Goal: Task Accomplishment & Management: Manage account settings

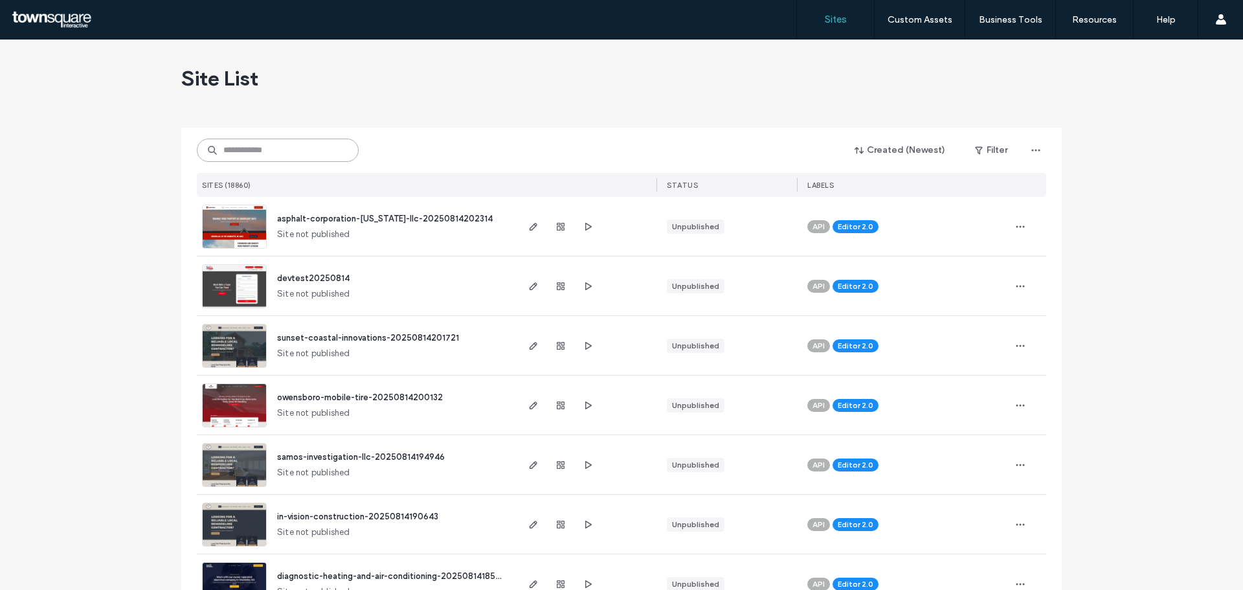
drag, startPoint x: 0, startPoint y: 0, endPoint x: 232, endPoint y: 143, distance: 272.3
click at [232, 142] on input at bounding box center [278, 150] width 162 height 23
paste input "**********"
type input "**********"
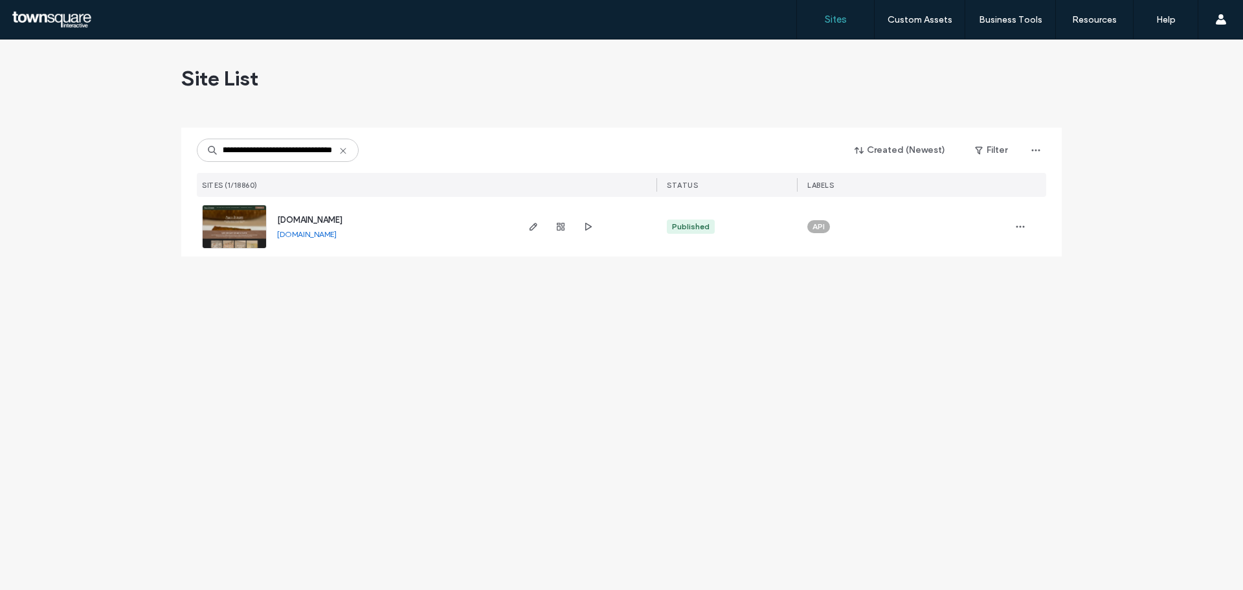
click at [221, 233] on img at bounding box center [234, 249] width 63 height 88
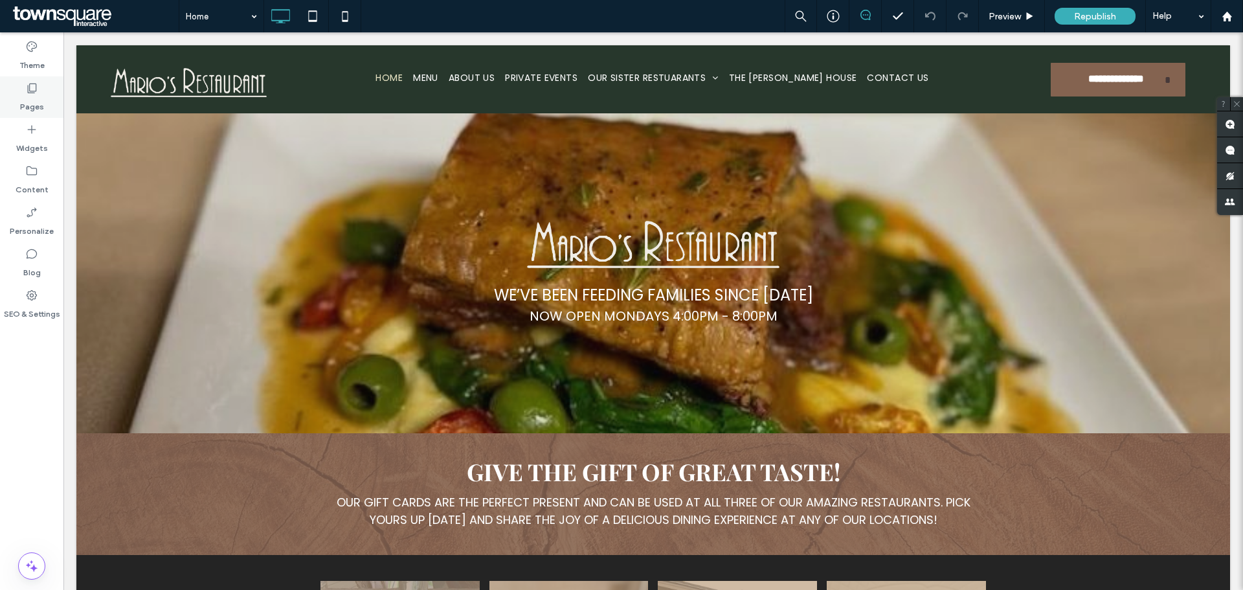
click at [38, 108] on label "Pages" at bounding box center [32, 104] width 24 height 18
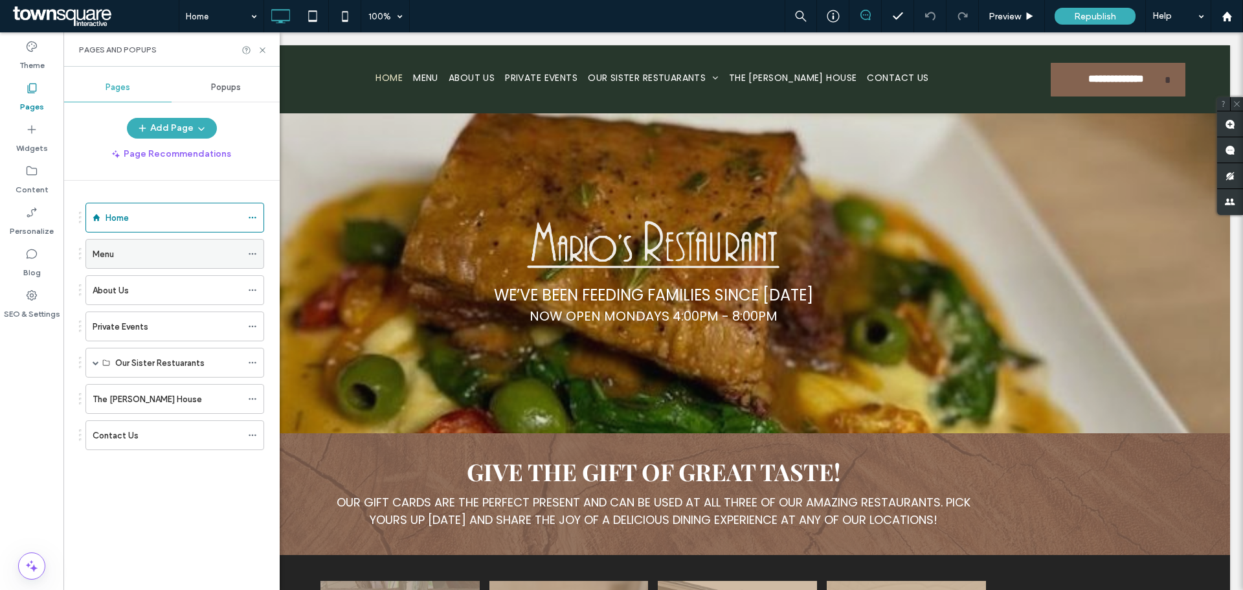
click at [139, 252] on div "Menu" at bounding box center [167, 254] width 149 height 14
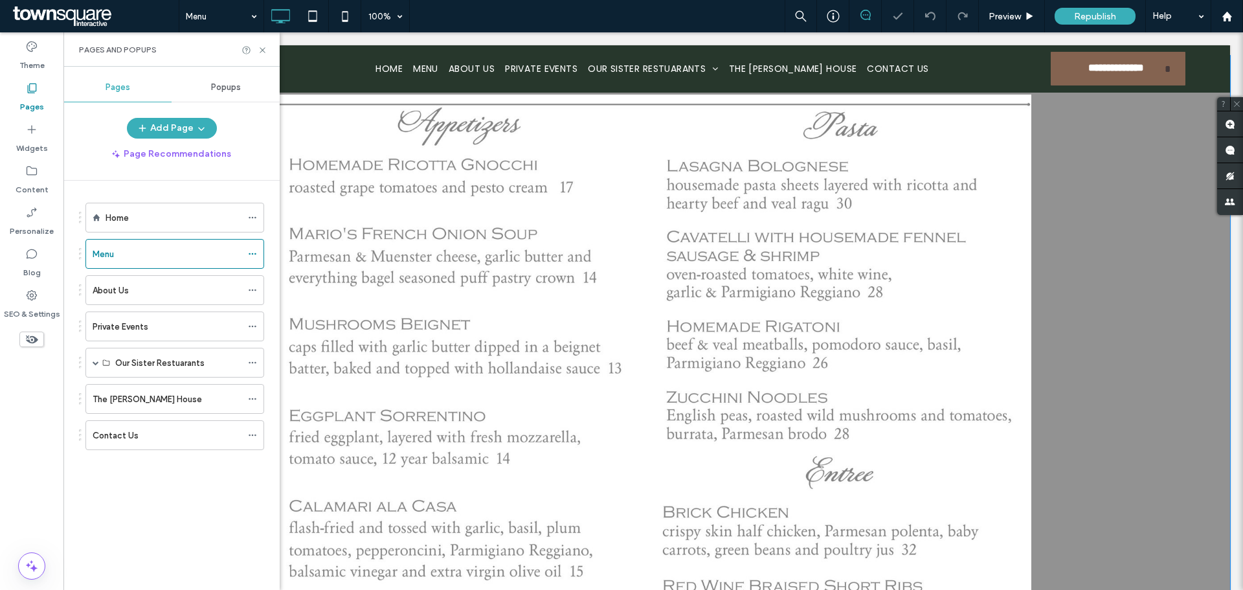
scroll to position [194, 0]
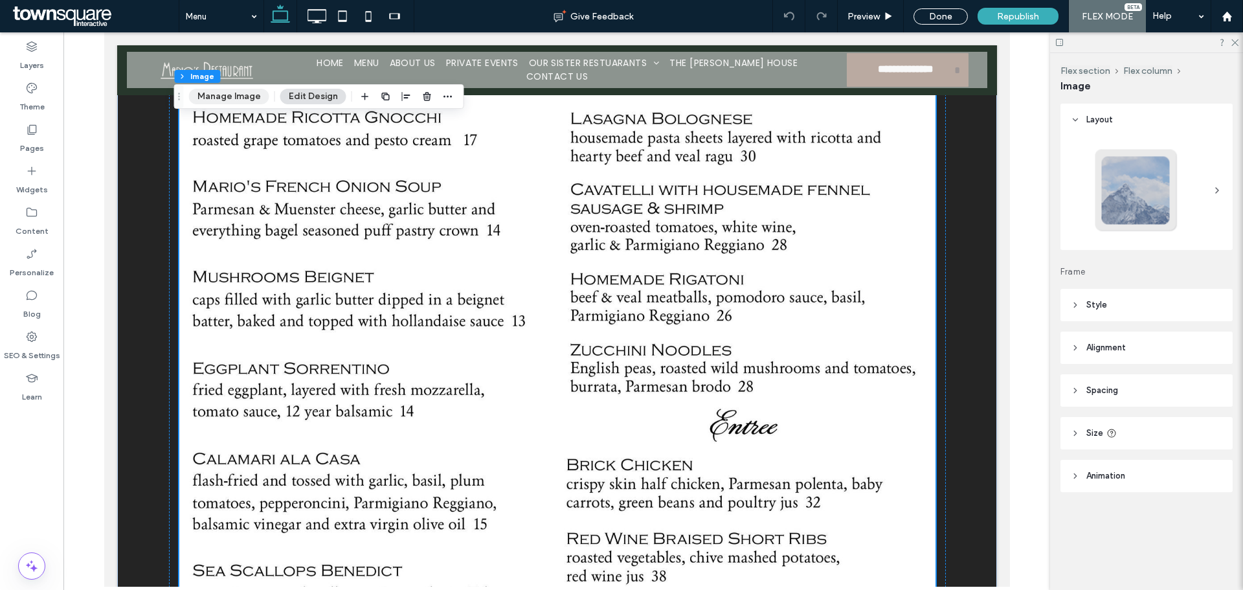
click at [234, 96] on button "Manage Image" at bounding box center [229, 97] width 80 height 16
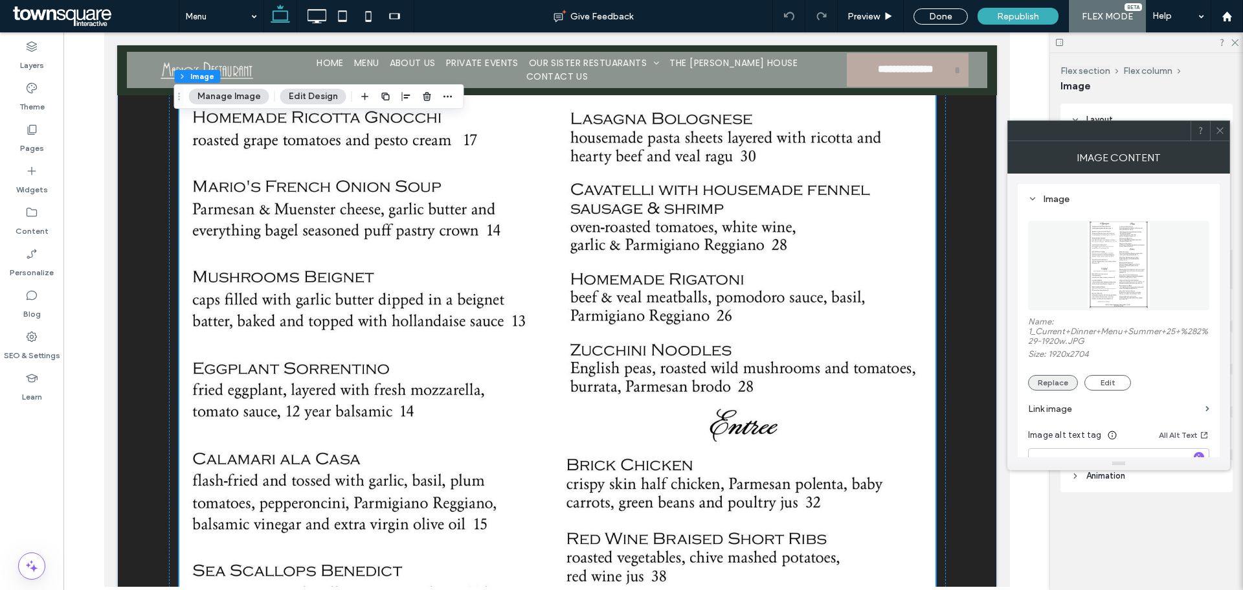
click at [1061, 379] on button "Replace" at bounding box center [1053, 383] width 50 height 16
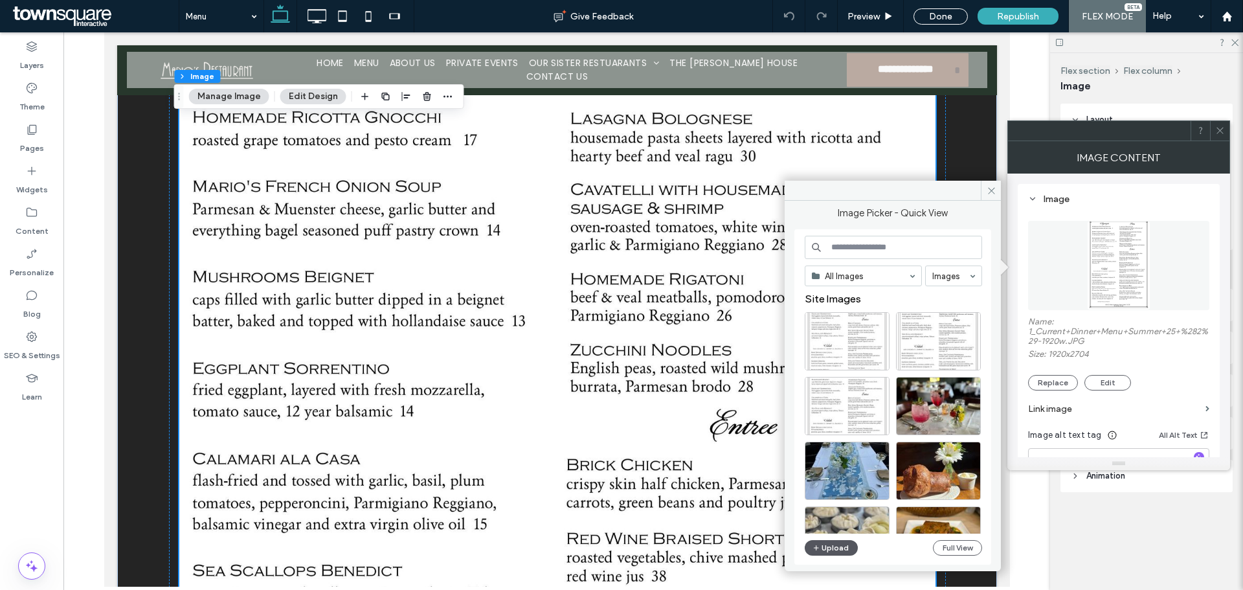
click at [833, 552] on button "Upload" at bounding box center [831, 548] width 53 height 16
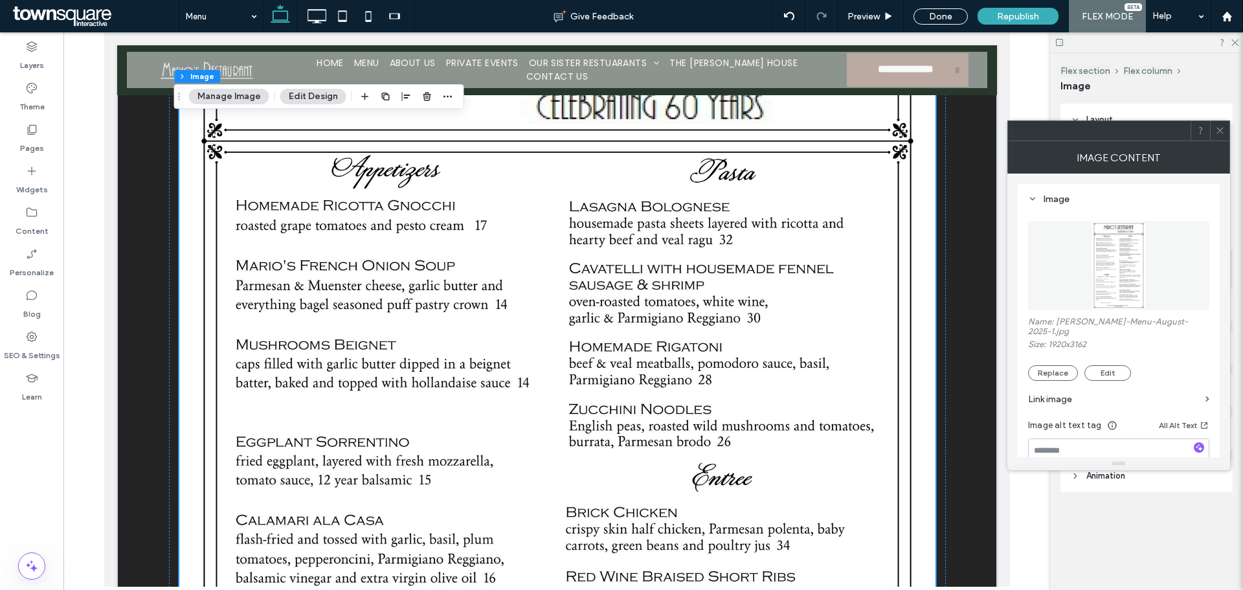
scroll to position [0, 0]
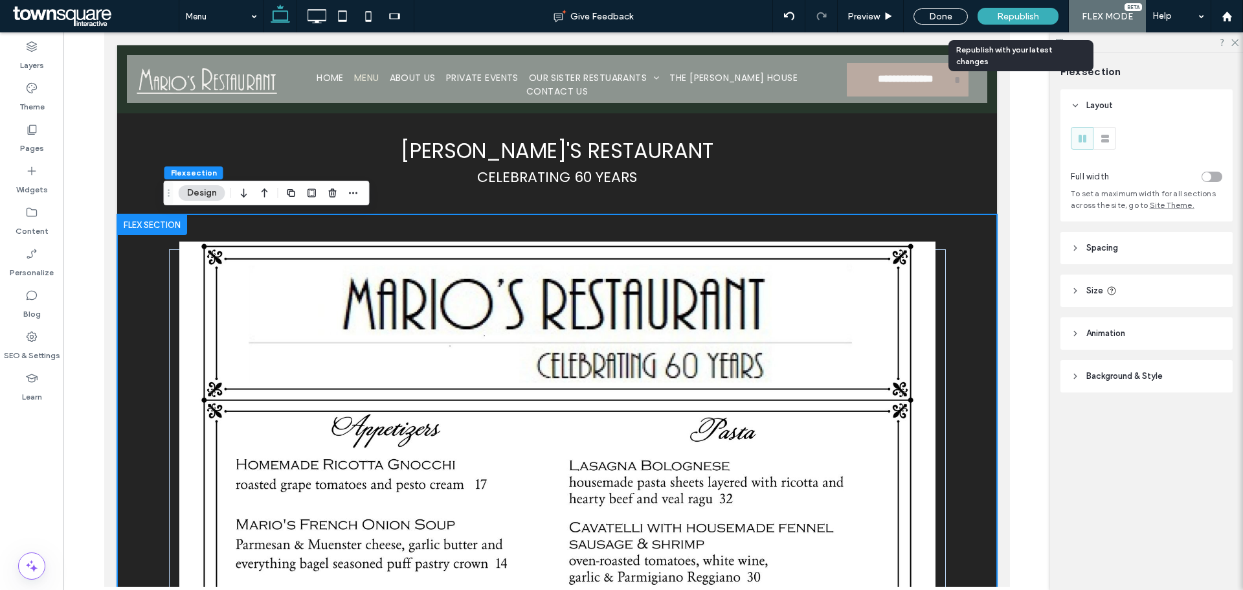
click at [991, 12] on div "Republish" at bounding box center [1017, 16] width 81 height 17
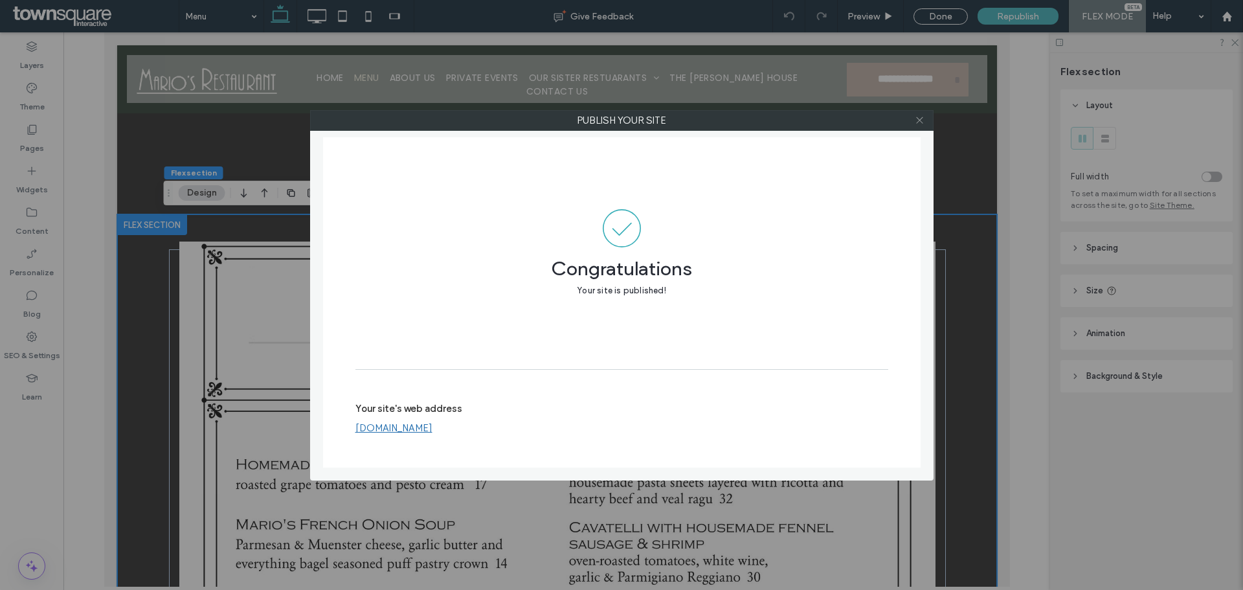
click at [917, 124] on icon at bounding box center [920, 120] width 10 height 10
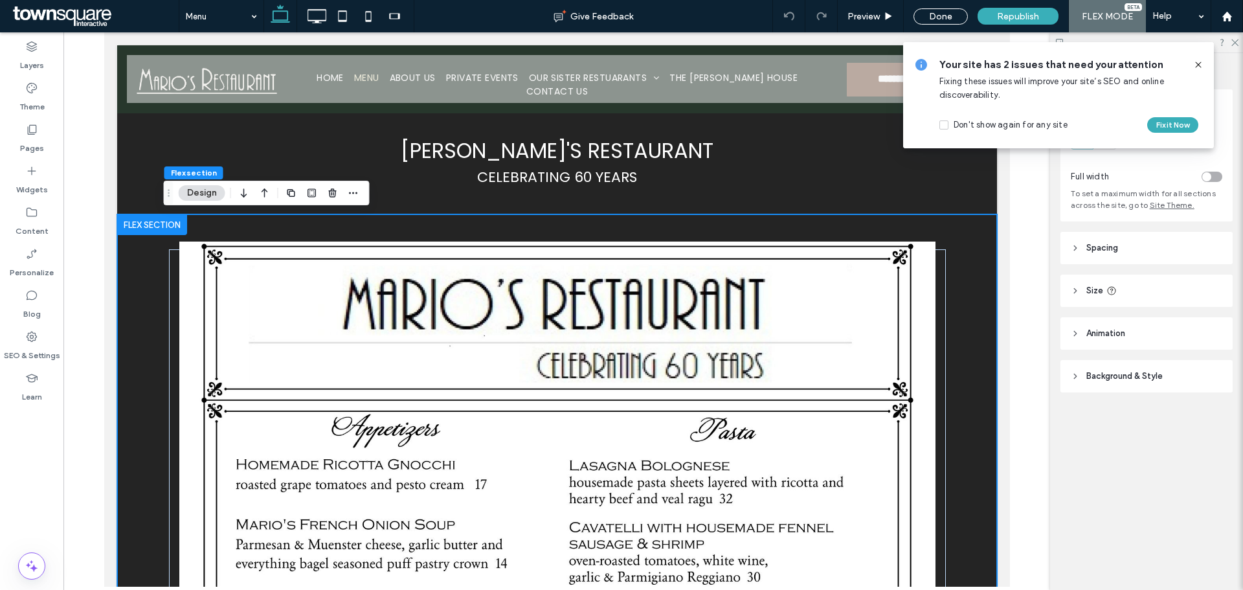
click at [1196, 65] on icon at bounding box center [1198, 65] width 10 height 10
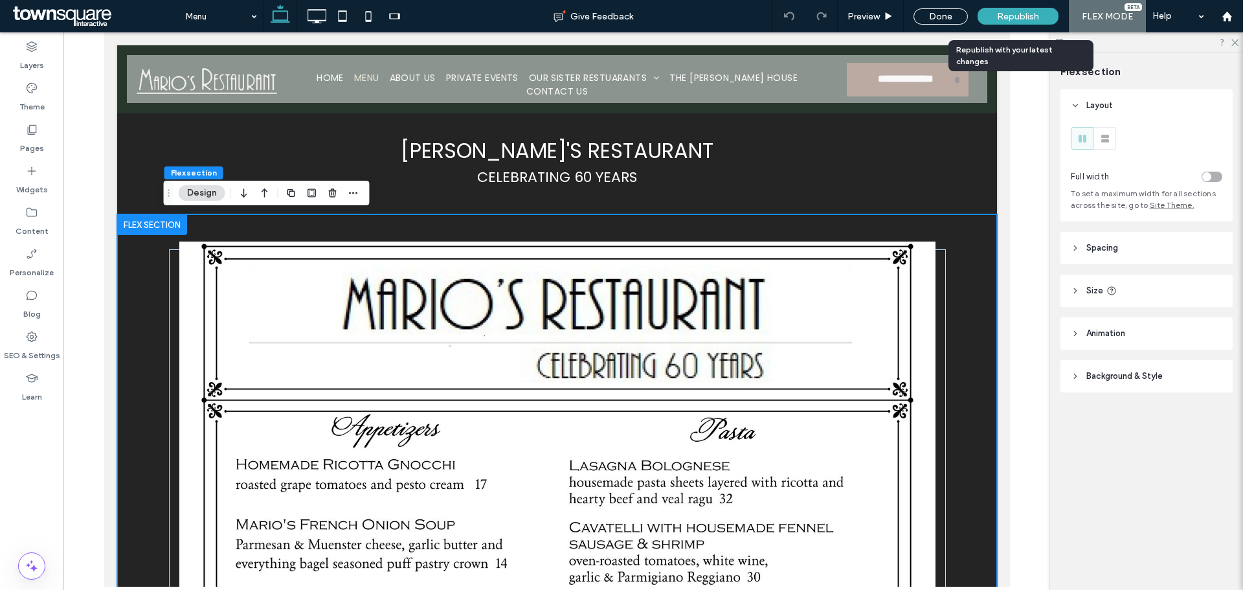
click at [1011, 24] on div "Republish" at bounding box center [1017, 16] width 81 height 17
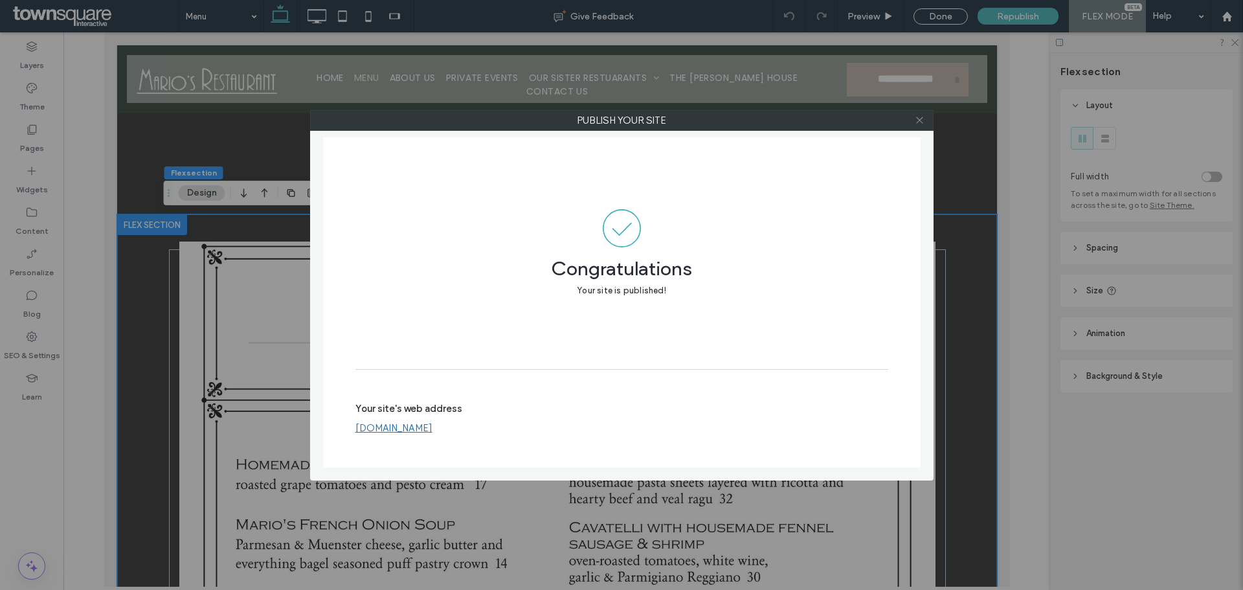
click at [921, 123] on icon at bounding box center [920, 120] width 10 height 10
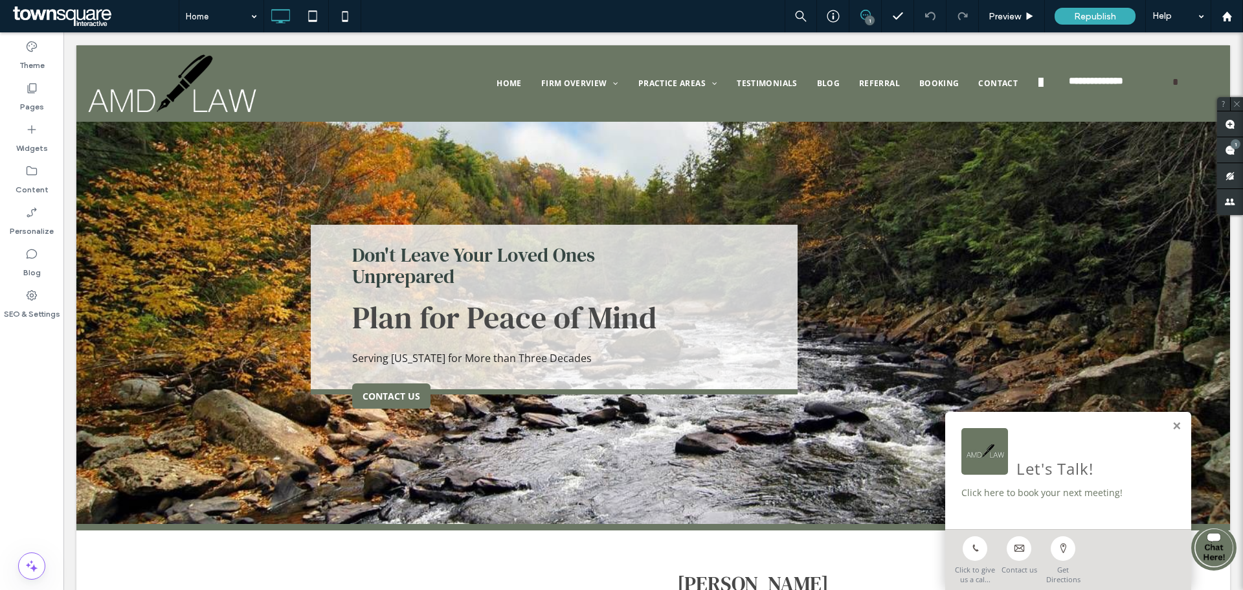
click at [858, 16] on span at bounding box center [865, 15] width 32 height 10
click at [872, 10] on span at bounding box center [865, 15] width 32 height 10
click at [1225, 157] on span at bounding box center [1230, 149] width 26 height 25
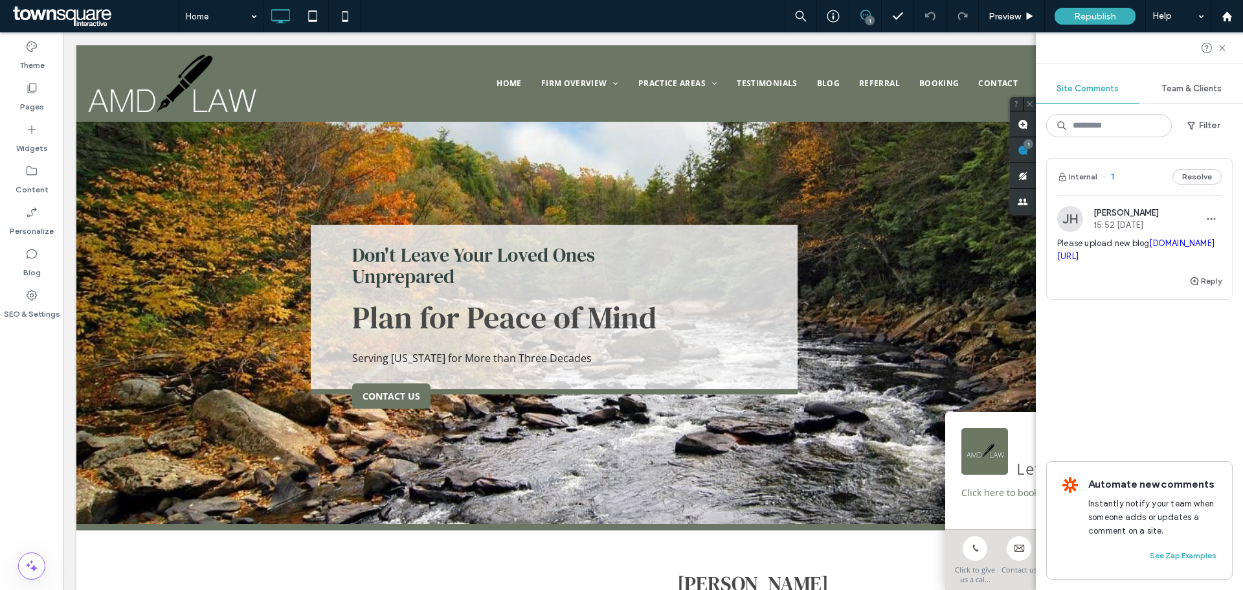
click at [1115, 261] on link "irp.cdn-website.com/55279cf8/files/uploaded/2025.08.08+PFL+_Blog_+Why+Estate+Do…" at bounding box center [1135, 249] width 157 height 23
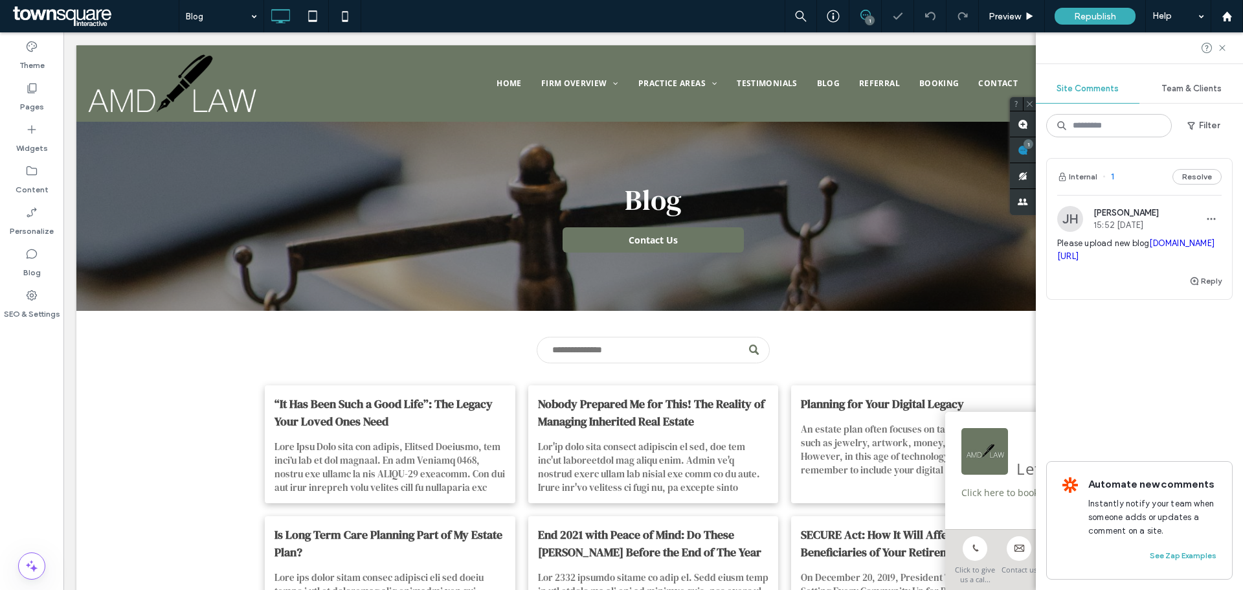
scroll to position [296, 0]
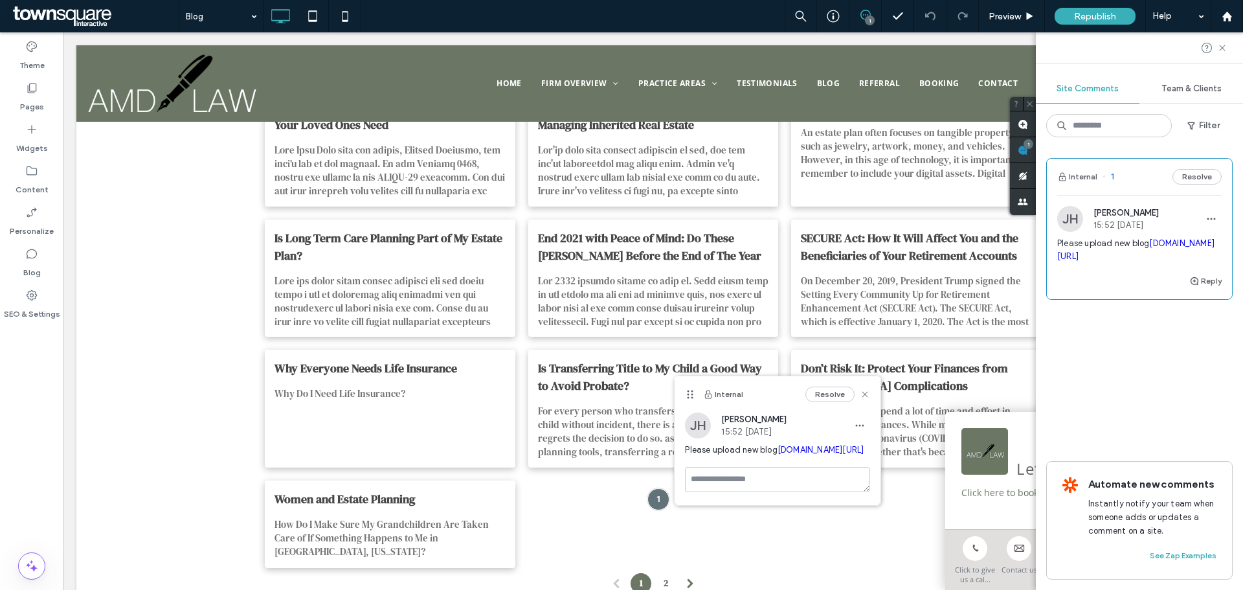
click at [797, 454] on link "irp.cdn-website.com/55279cf8/files/uploaded/2025.08.08+PFL+_Blog_+Why+Estate+Do…" at bounding box center [820, 450] width 87 height 10
click at [1207, 289] on button "Reply" at bounding box center [1205, 281] width 32 height 16
click at [1086, 365] on use "button" at bounding box center [1088, 361] width 8 height 8
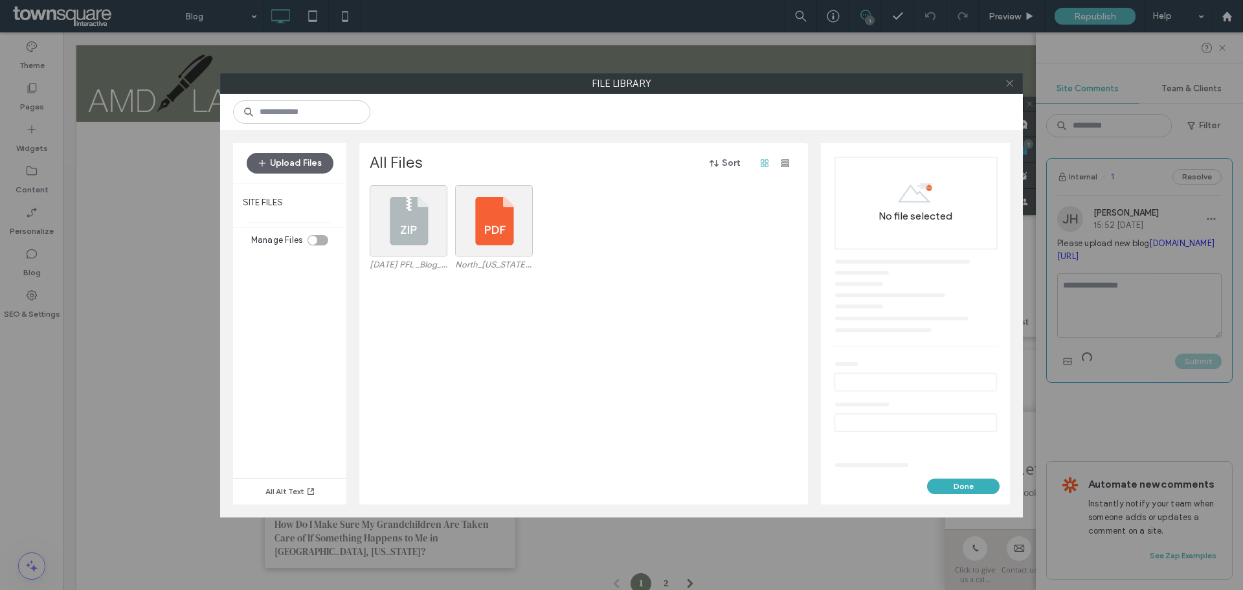
click at [1012, 79] on icon at bounding box center [1010, 83] width 10 height 10
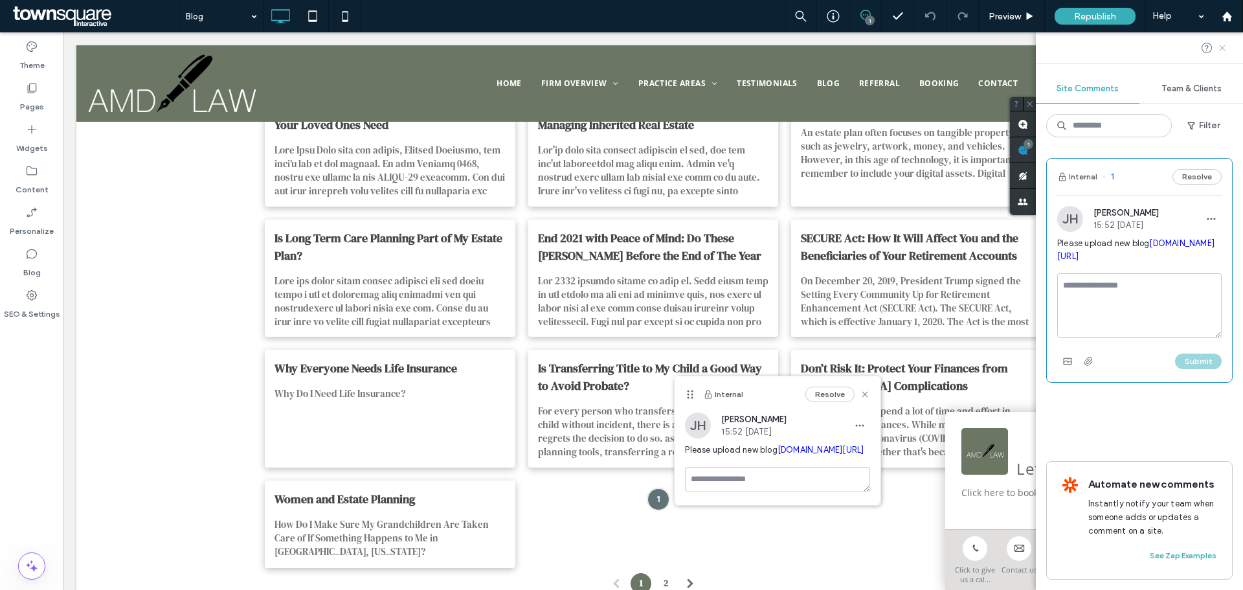
click at [1221, 44] on icon at bounding box center [1222, 48] width 10 height 10
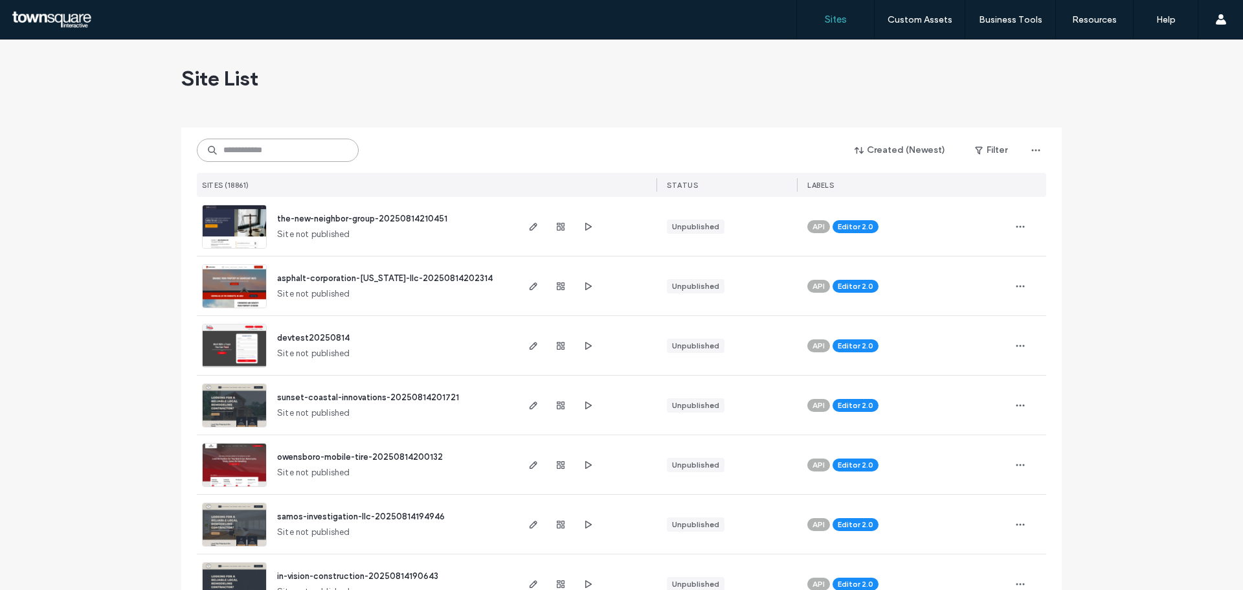
click at [281, 148] on input at bounding box center [278, 150] width 162 height 23
paste input "**********"
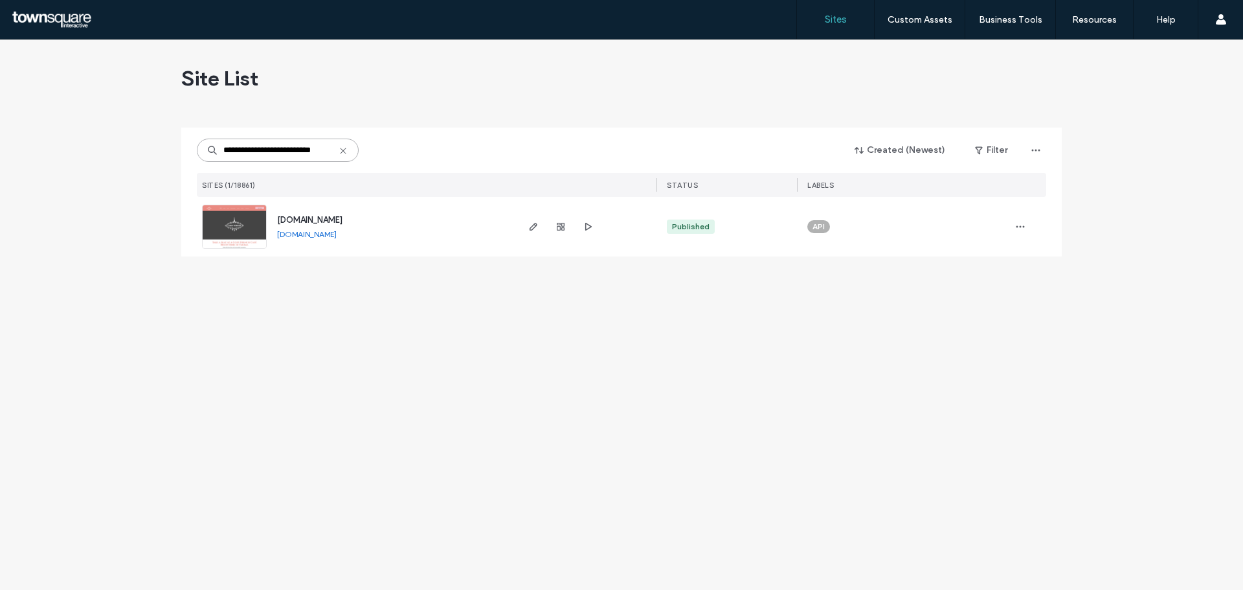
type input "**********"
click at [229, 227] on img at bounding box center [234, 249] width 63 height 88
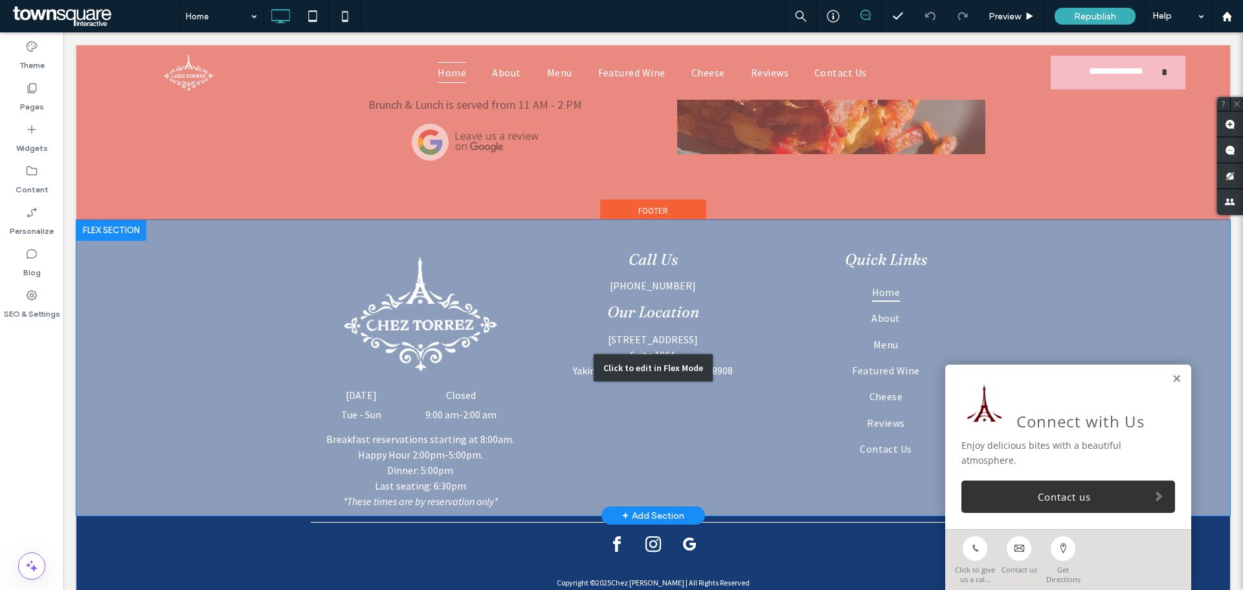
click at [397, 403] on div "Click to edit in Flex Mode" at bounding box center [653, 368] width 1154 height 296
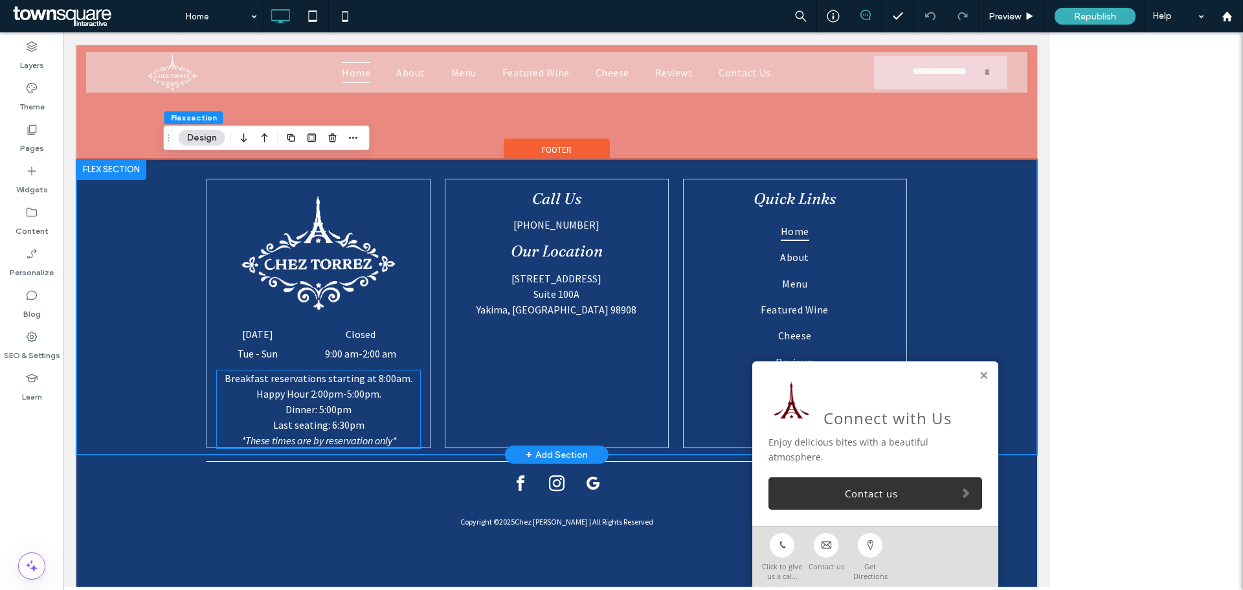
scroll to position [2474, 0]
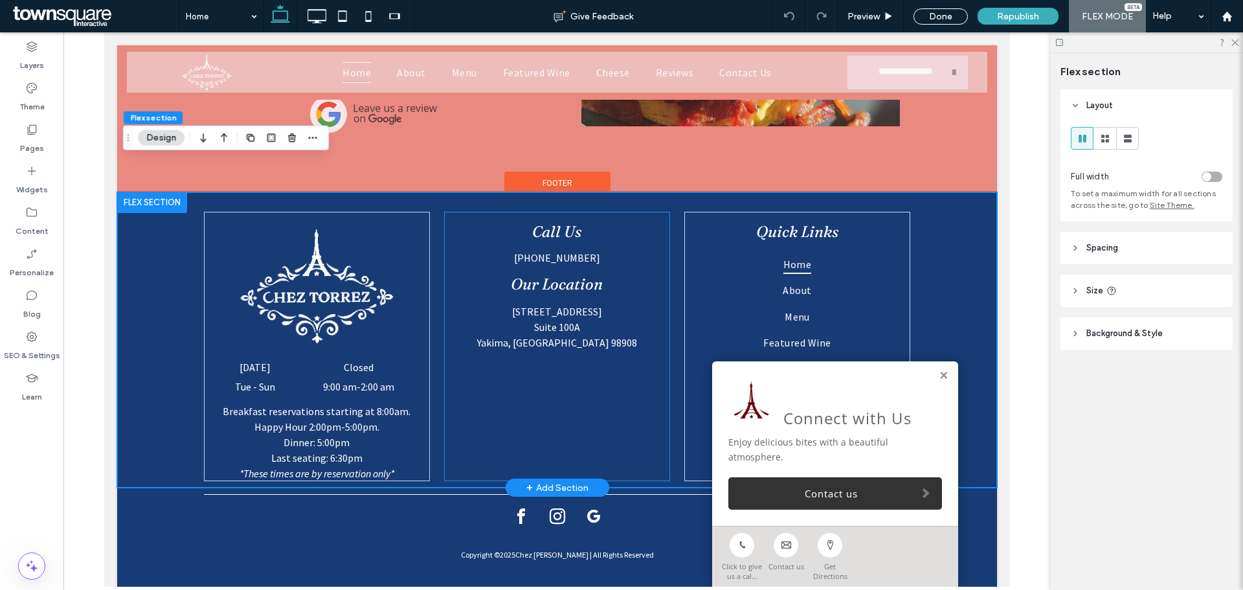
click at [493, 361] on div "Call Us [PHONE_NUMBER] Our Location [STREET_ADDRESS]" at bounding box center [556, 347] width 226 height 270
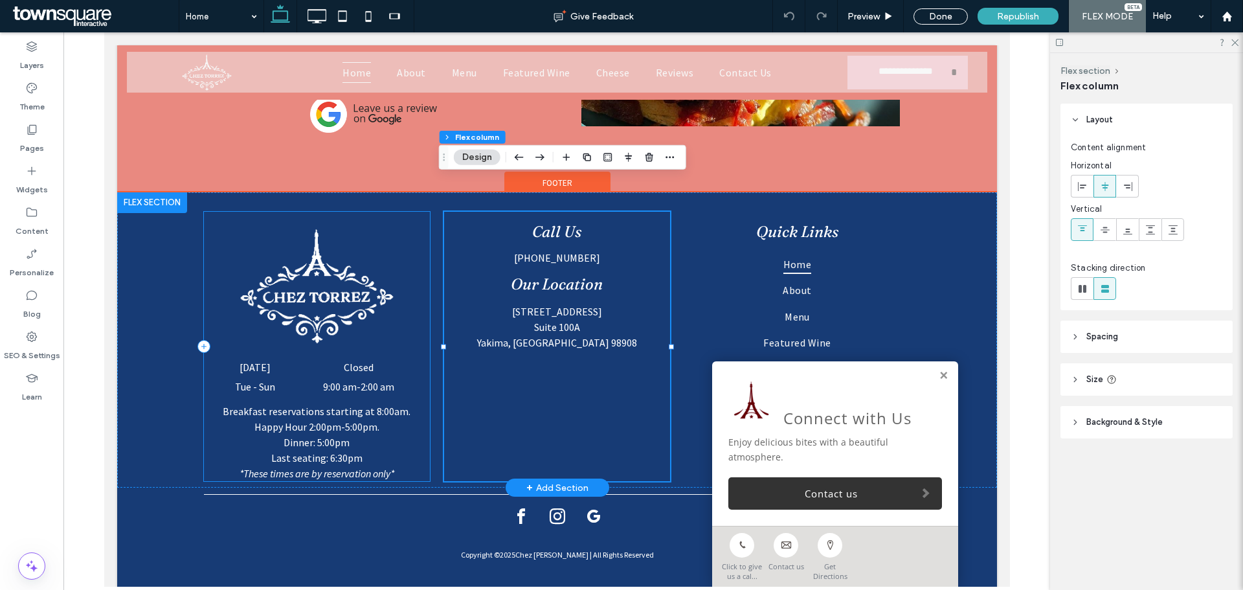
click at [391, 380] on dd "9:00 am - 2:00 am" at bounding box center [358, 386] width 121 height 13
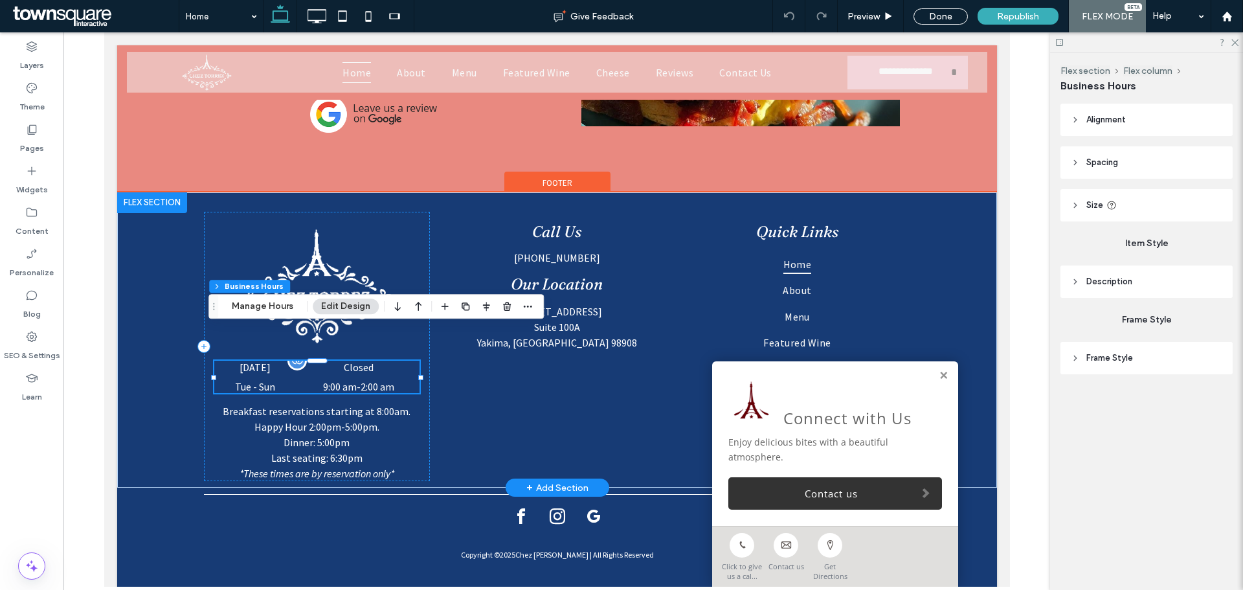
click at [390, 380] on time "2:00 am" at bounding box center [377, 386] width 34 height 13
click at [280, 305] on button "Manage Hours" at bounding box center [262, 306] width 78 height 16
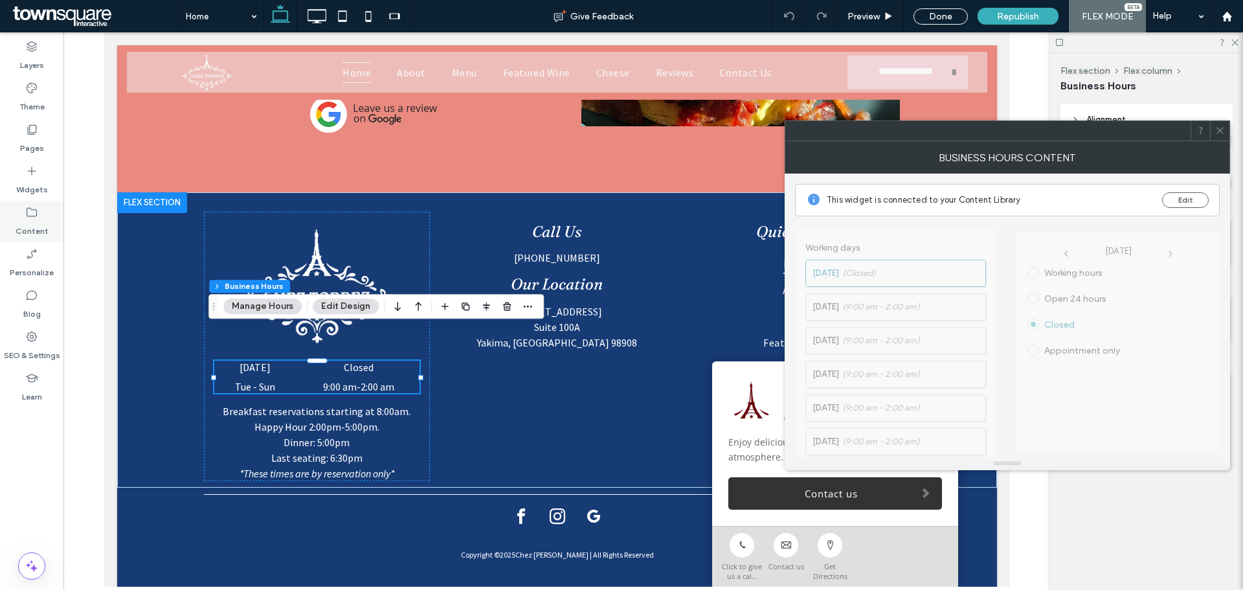
click at [16, 229] on div "Content" at bounding box center [31, 221] width 63 height 41
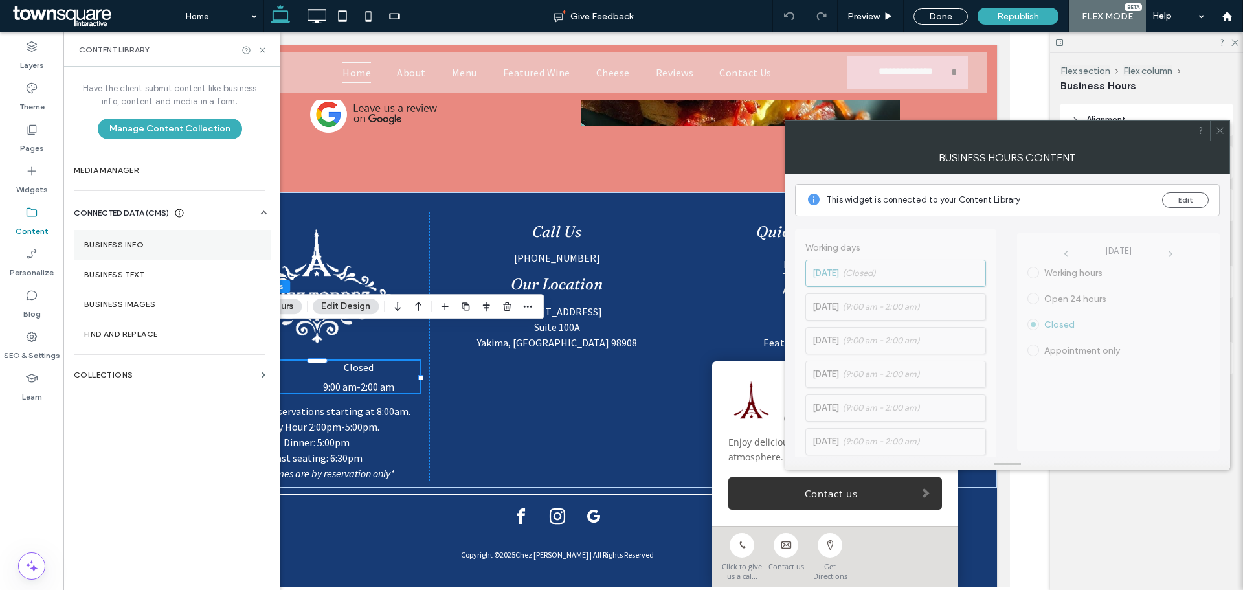
click at [147, 244] on label "Business Info" at bounding box center [172, 244] width 176 height 9
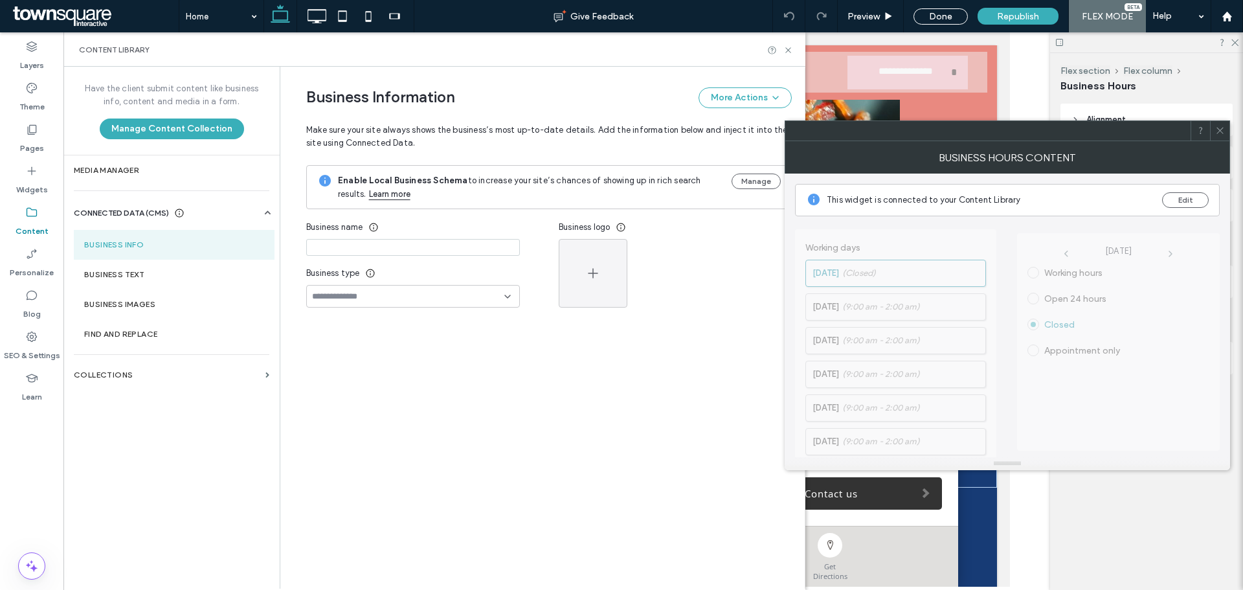
type input "**********"
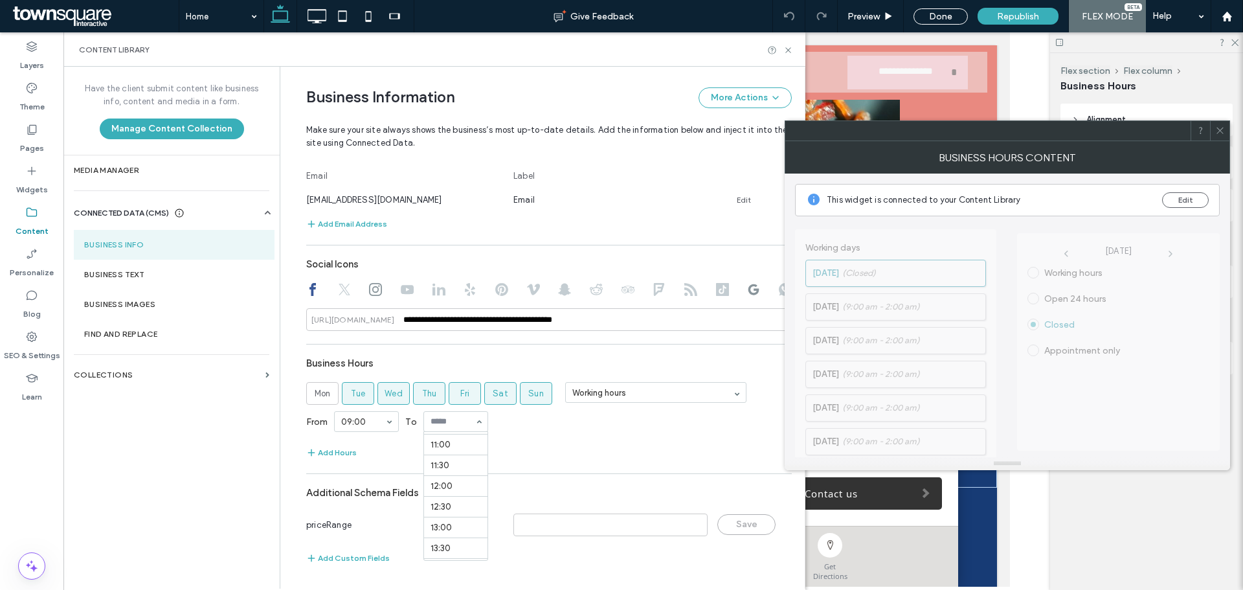
scroll to position [518, 0]
click at [508, 441] on section "Business Hours Mon Tue Wed Thu Fri Sat Sun Working hours From 09:00 To 14:00 Ad…" at bounding box center [548, 405] width 485 height 109
click at [1221, 133] on icon at bounding box center [1220, 131] width 10 height 10
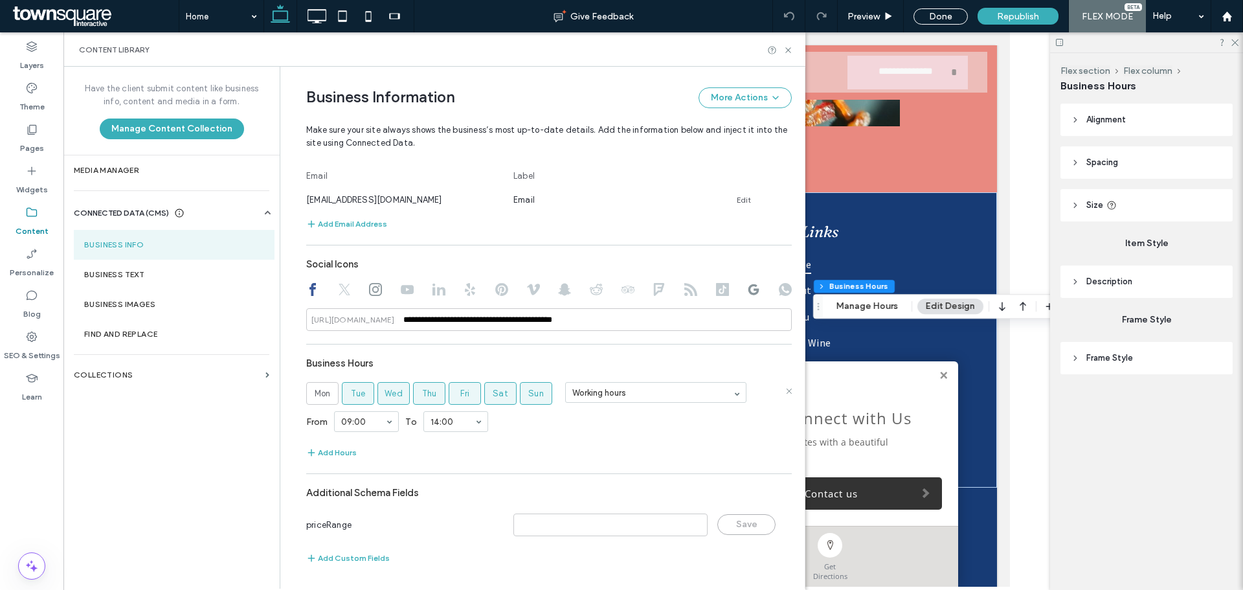
click at [518, 430] on div "From 09:00 To 14:00" at bounding box center [548, 422] width 485 height 34
click at [786, 52] on use at bounding box center [787, 49] width 5 height 5
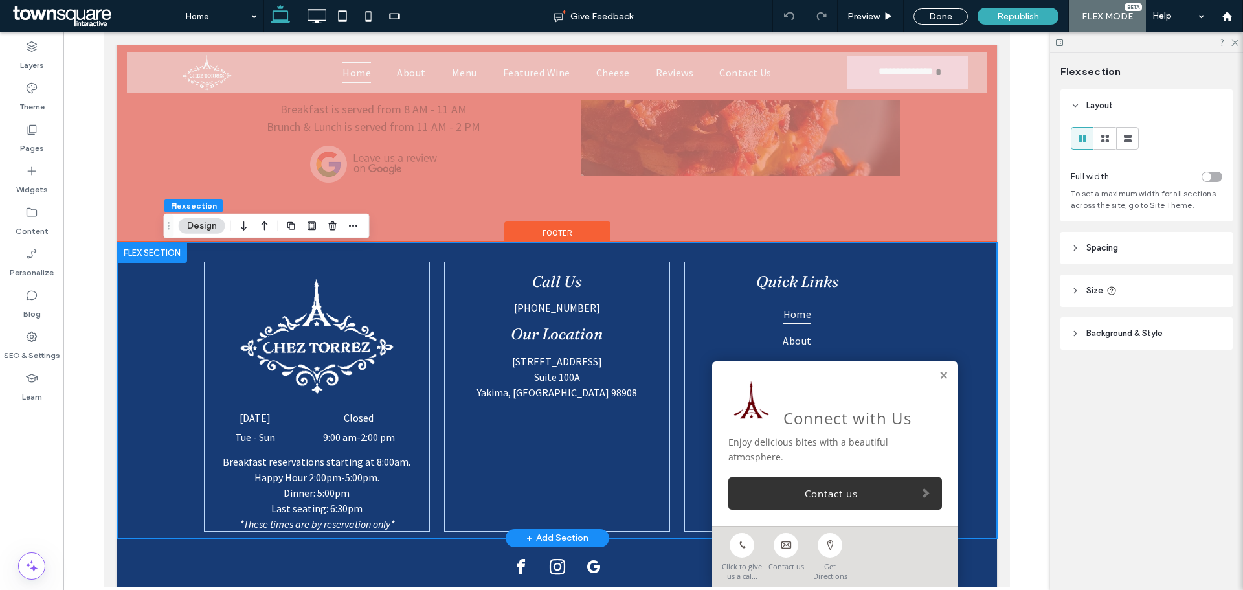
scroll to position [2447, 0]
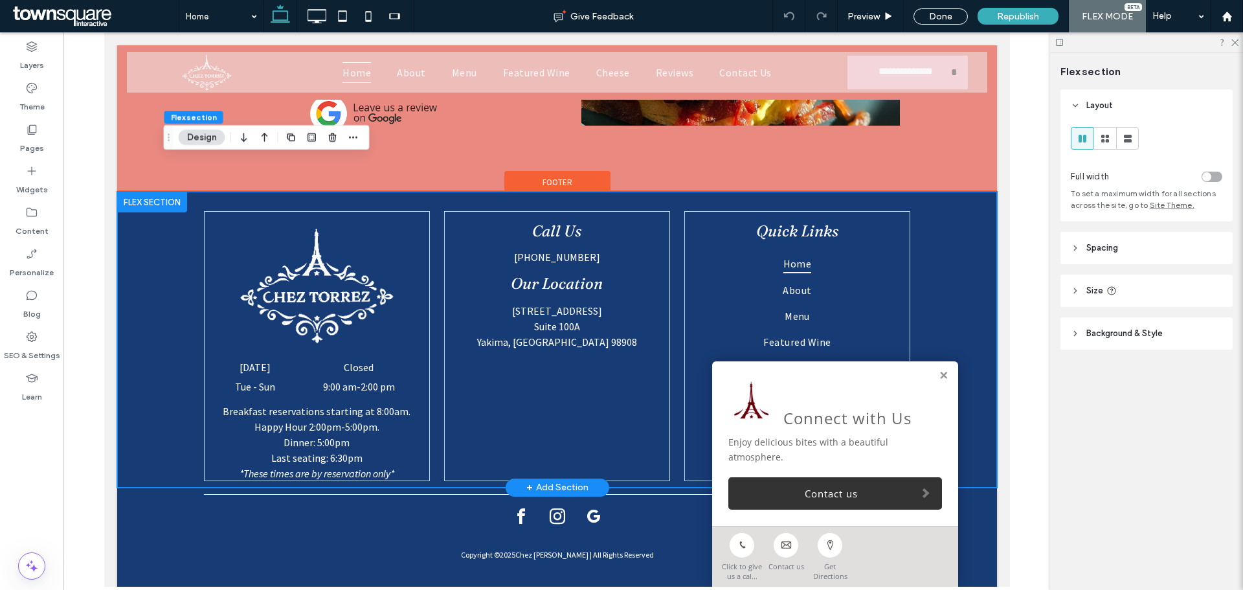
click at [428, 416] on div "Call Us (509) 225-0068 Our Location 210 S 72nd Ave Suite 100A Yakima, WA 98908 …" at bounding box center [556, 340] width 777 height 296
click at [938, 371] on link at bounding box center [943, 375] width 10 height 11
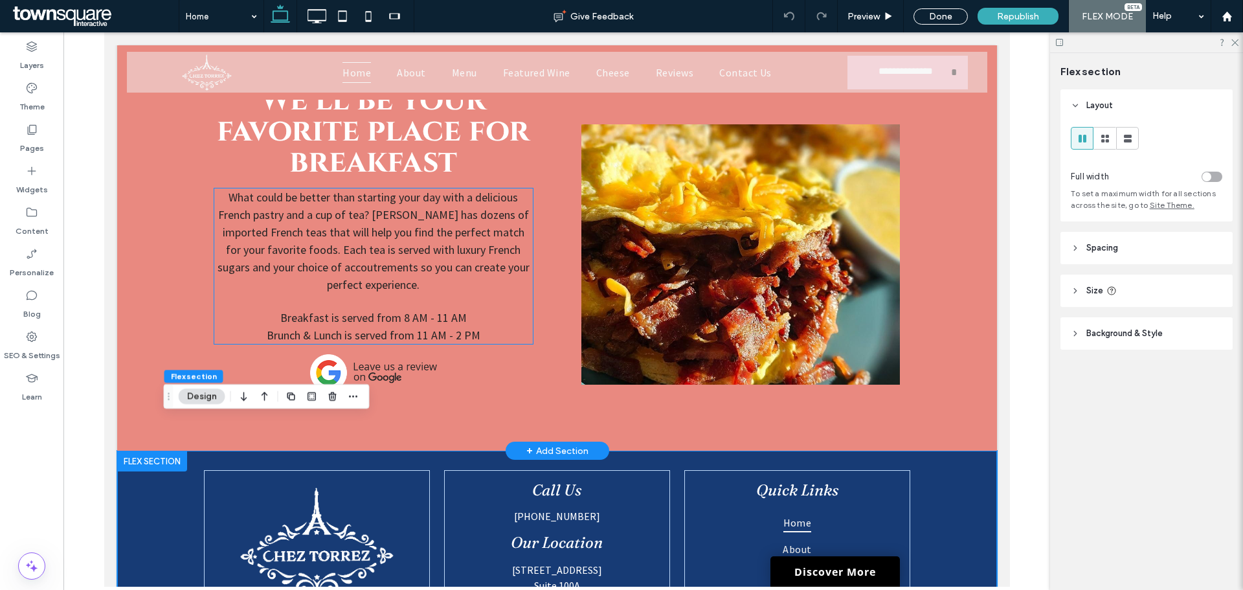
click at [480, 309] on p "Breakfast is served from 8 AM - 11 AM" at bounding box center [373, 317] width 318 height 17
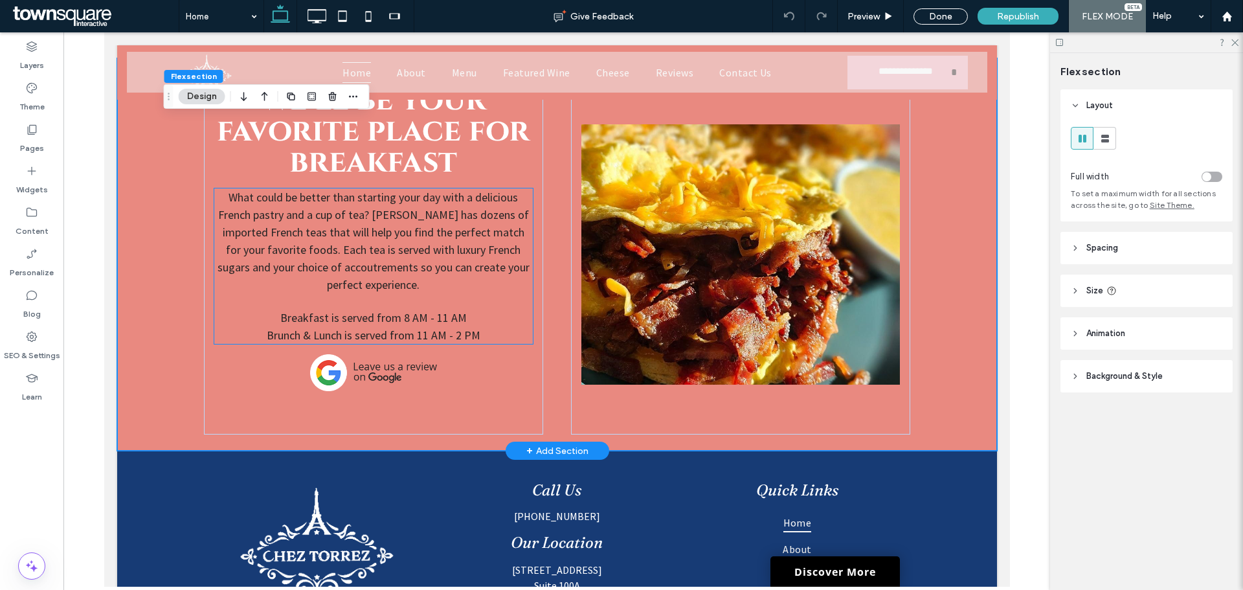
scroll to position [2181, 0]
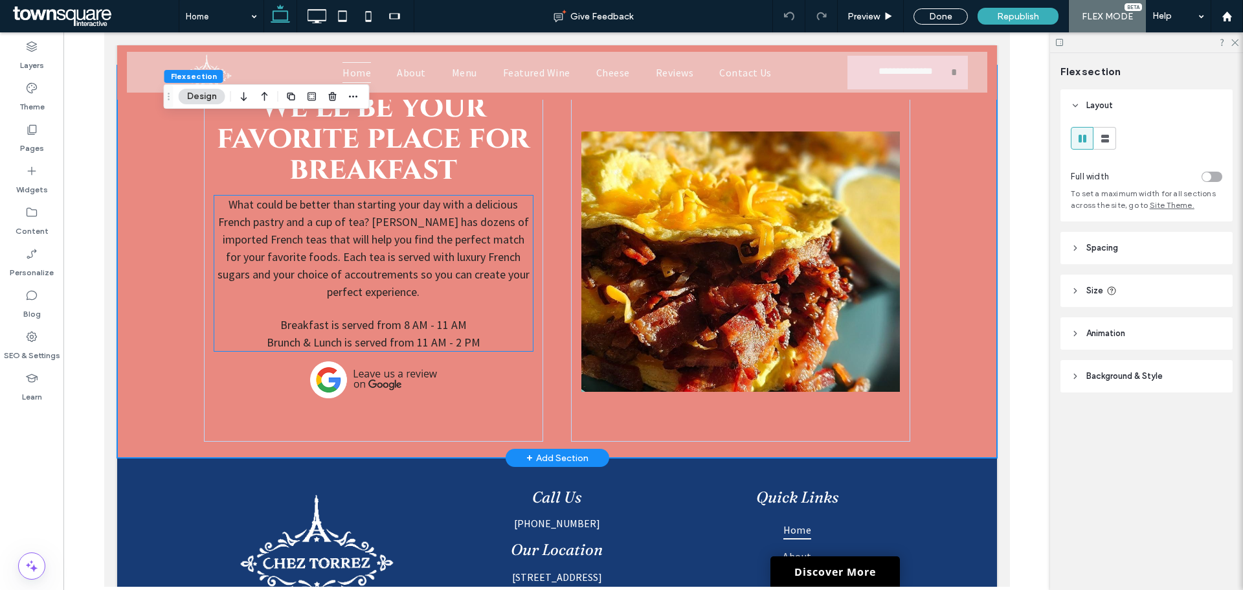
click at [402, 335] on span "Brunch & Lunch is served from 11 AM - 2 PM" at bounding box center [373, 342] width 214 height 15
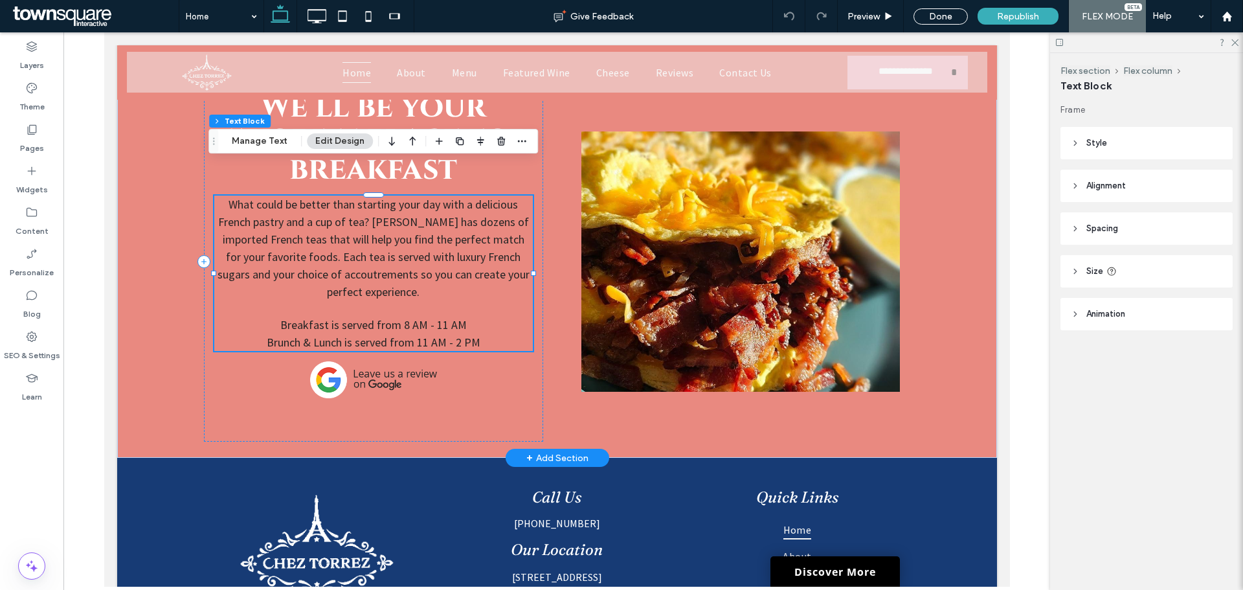
click at [413, 335] on span "Brunch & Lunch is served from 11 AM - 2 PM" at bounding box center [373, 342] width 214 height 15
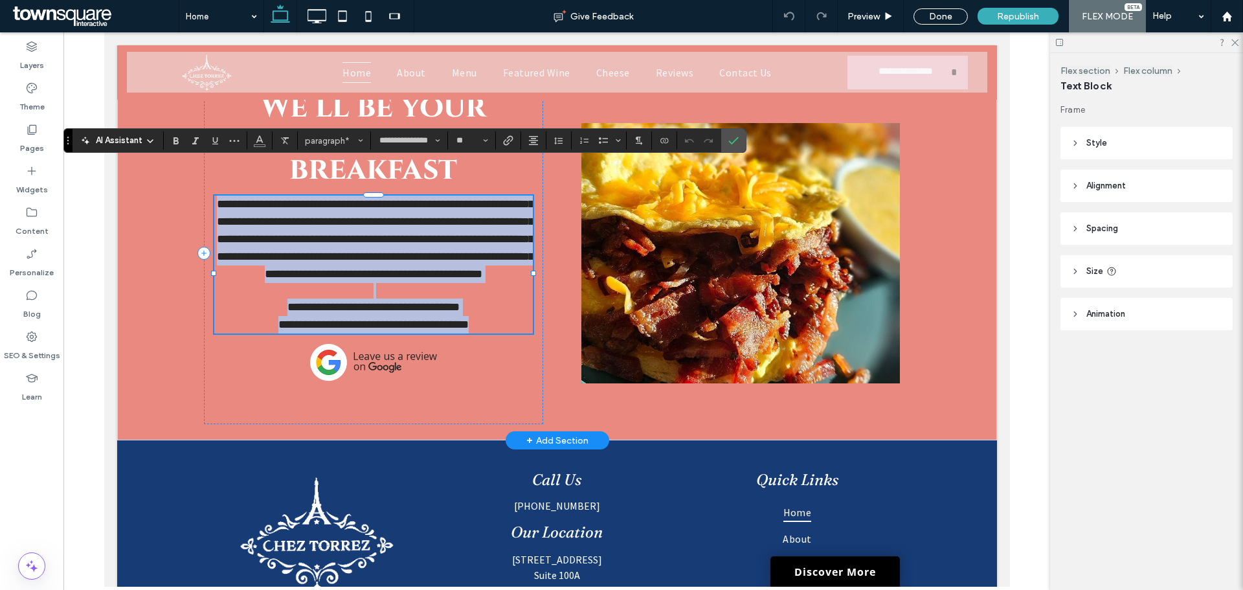
click at [413, 318] on span "**********" at bounding box center [373, 324] width 190 height 12
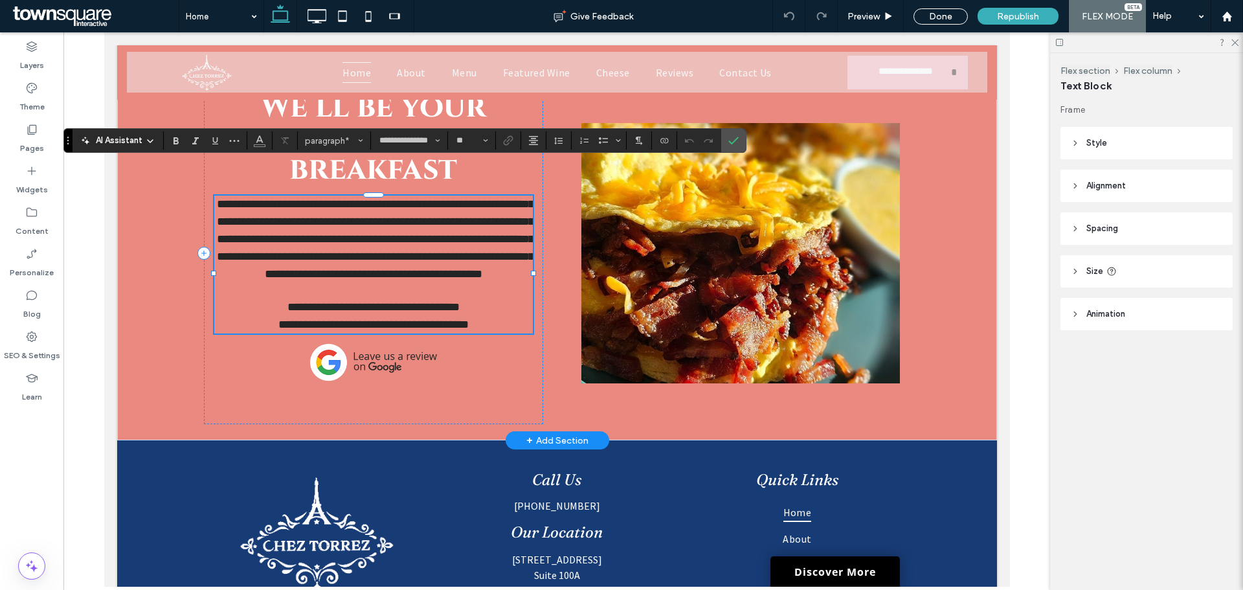
click at [484, 316] on p "**********" at bounding box center [373, 324] width 318 height 17
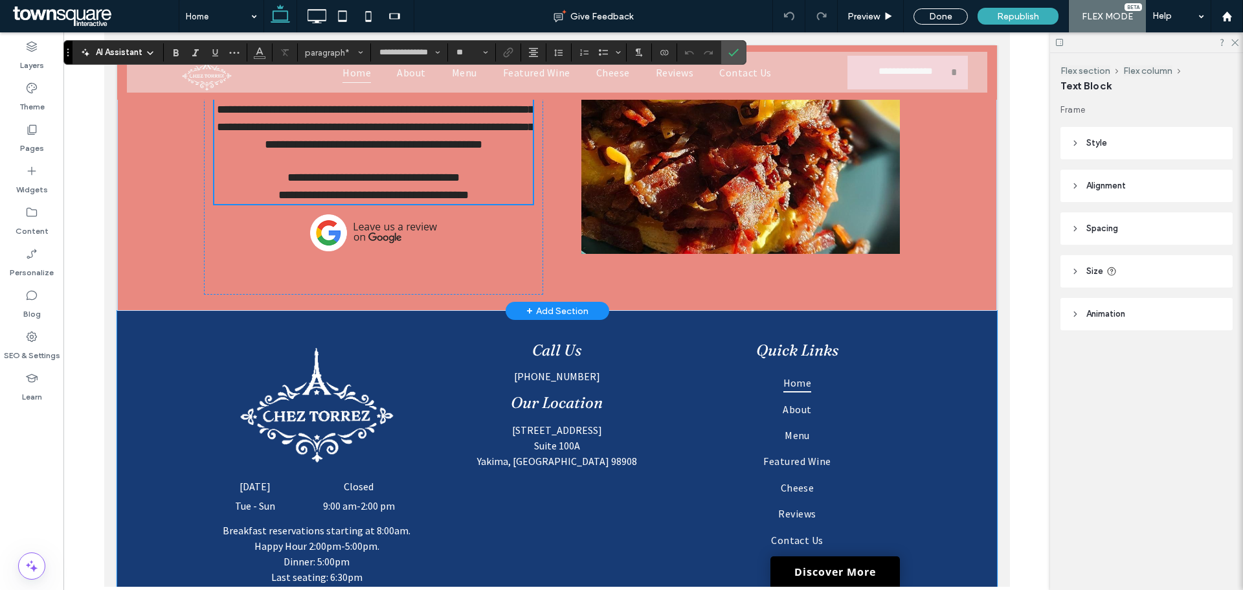
scroll to position [2246, 0]
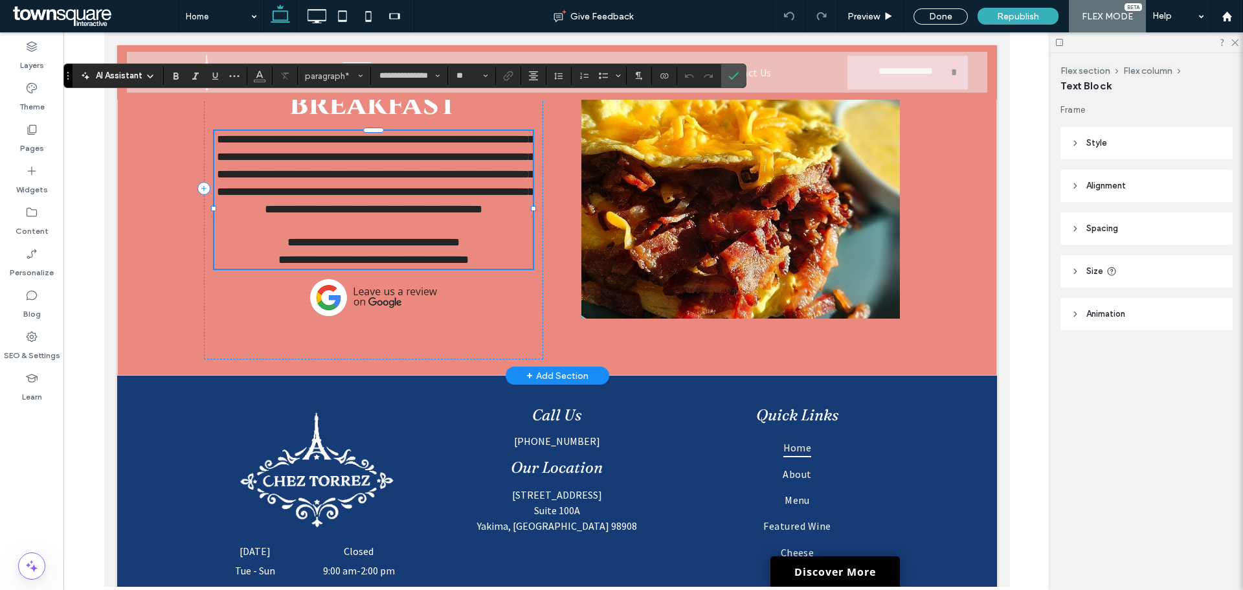
click at [444, 236] on span "**********" at bounding box center [373, 242] width 172 height 12
click at [436, 236] on span "**********" at bounding box center [373, 242] width 172 height 12
drag, startPoint x: 479, startPoint y: 245, endPoint x: 419, endPoint y: 249, distance: 60.3
click at [419, 251] on p "**********" at bounding box center [373, 259] width 318 height 17
click at [434, 236] on span "**********" at bounding box center [373, 242] width 186 height 12
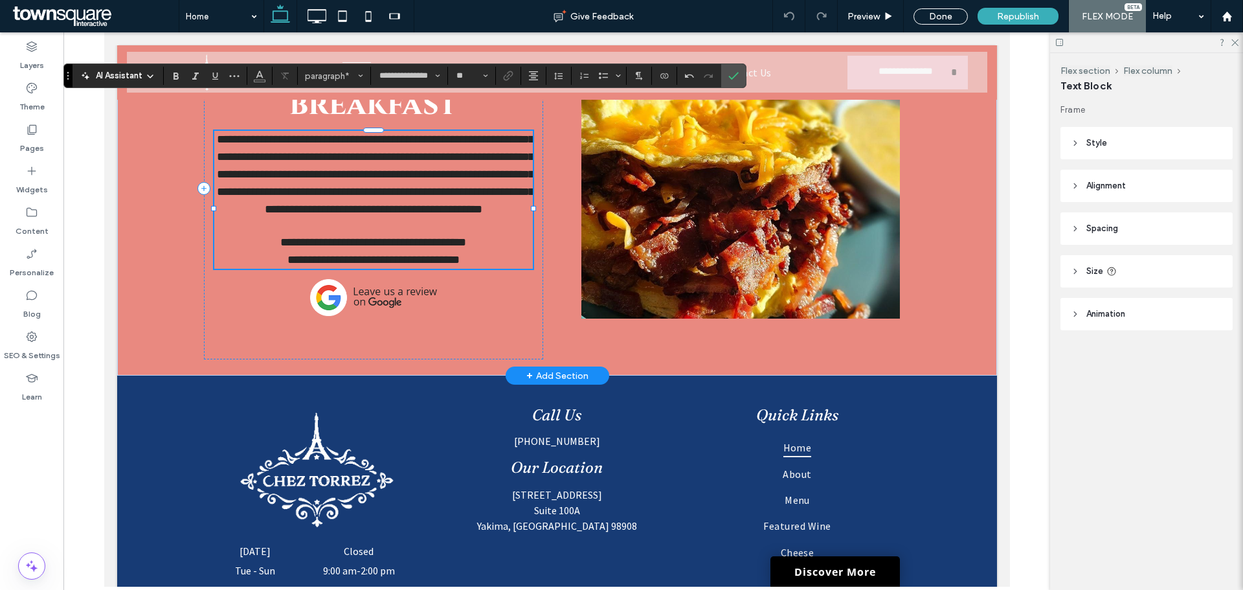
click at [475, 251] on p "**********" at bounding box center [373, 259] width 318 height 17
click at [434, 236] on span "**********" at bounding box center [373, 242] width 186 height 12
click at [490, 251] on p "**********" at bounding box center [373, 259] width 318 height 17
click at [570, 323] on div at bounding box center [739, 188] width 339 height 342
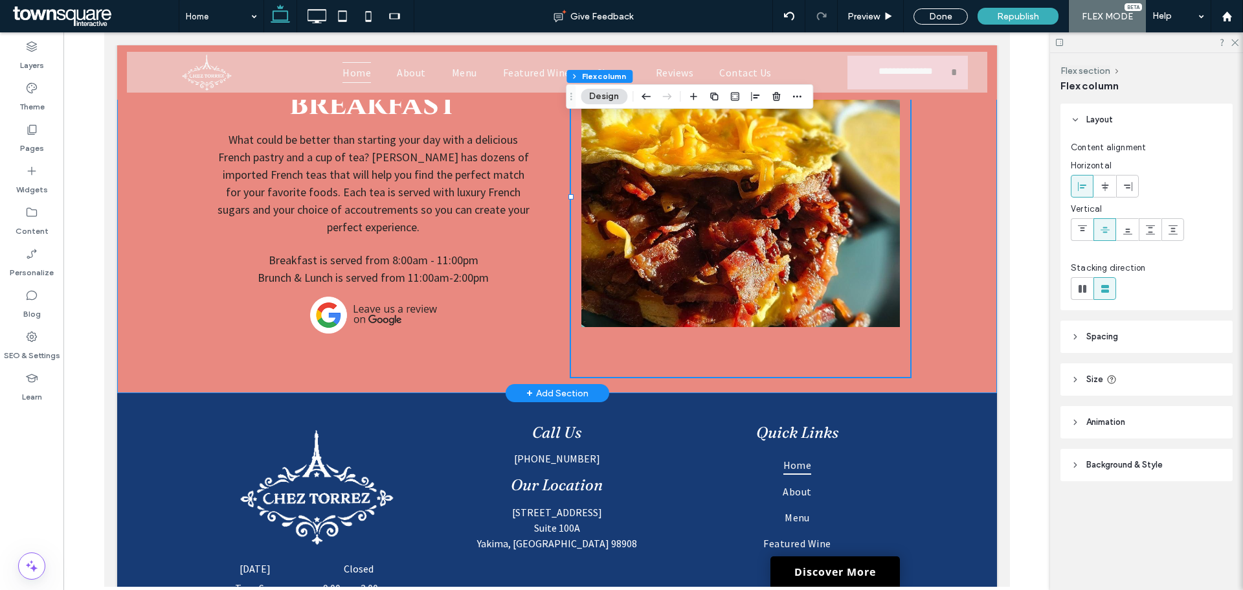
click at [545, 328] on div "We’ll be your favorite place for breakfast What could be better than starting y…" at bounding box center [556, 197] width 777 height 392
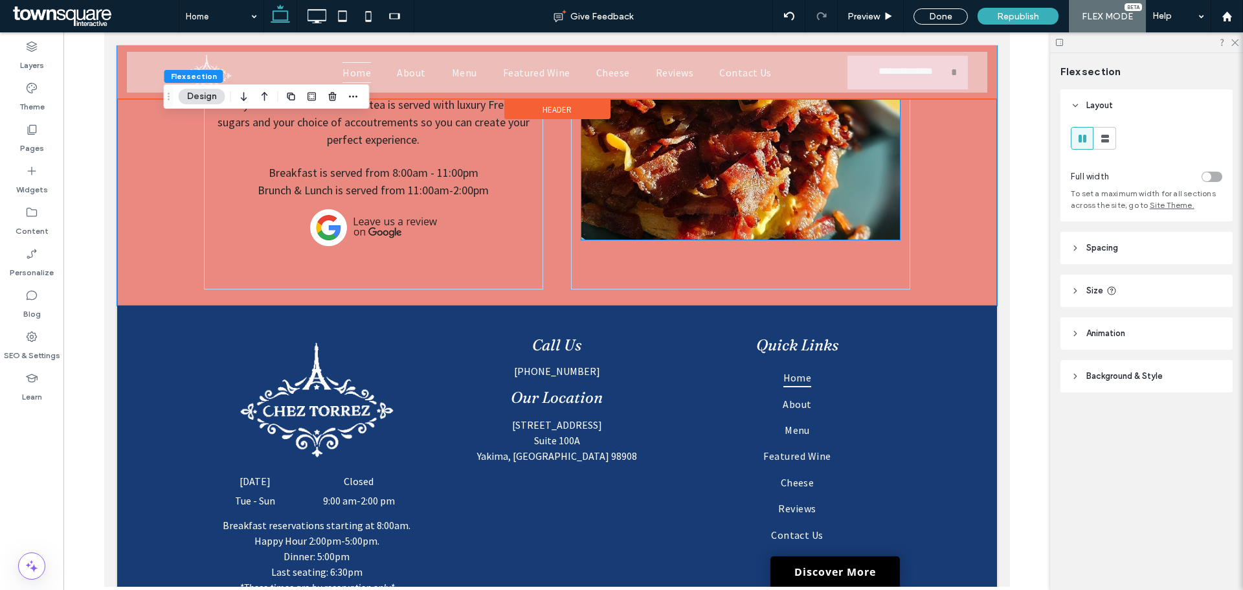
scroll to position [2310, 0]
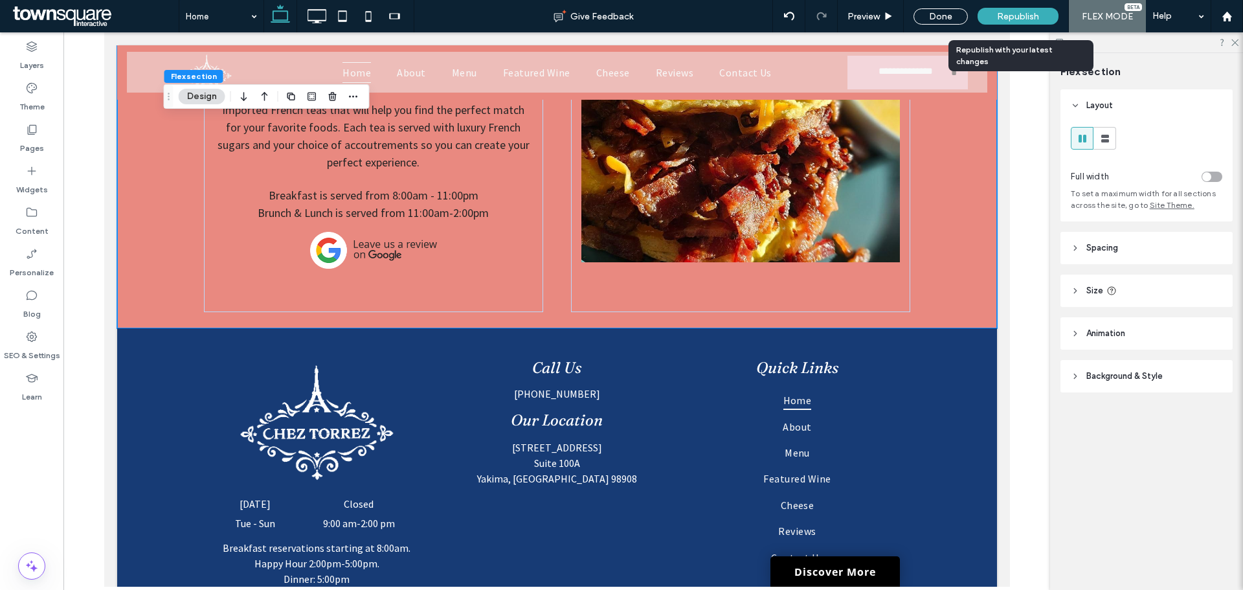
click at [1021, 11] on span "Republish" at bounding box center [1018, 16] width 42 height 11
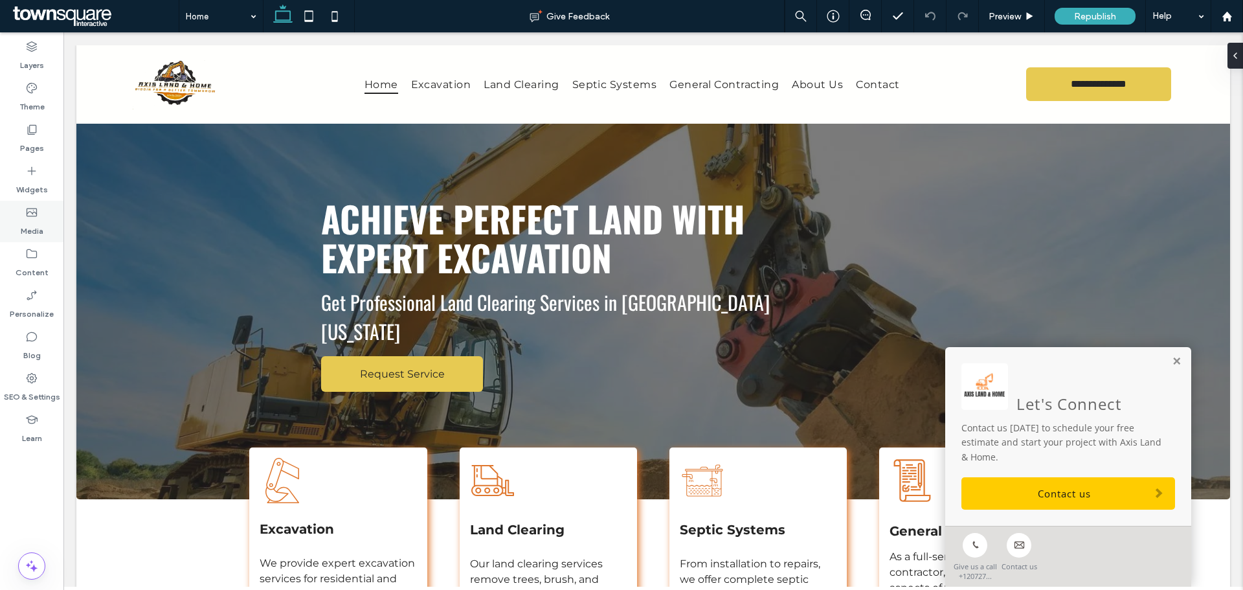
click at [45, 230] on div "Media" at bounding box center [31, 221] width 63 height 41
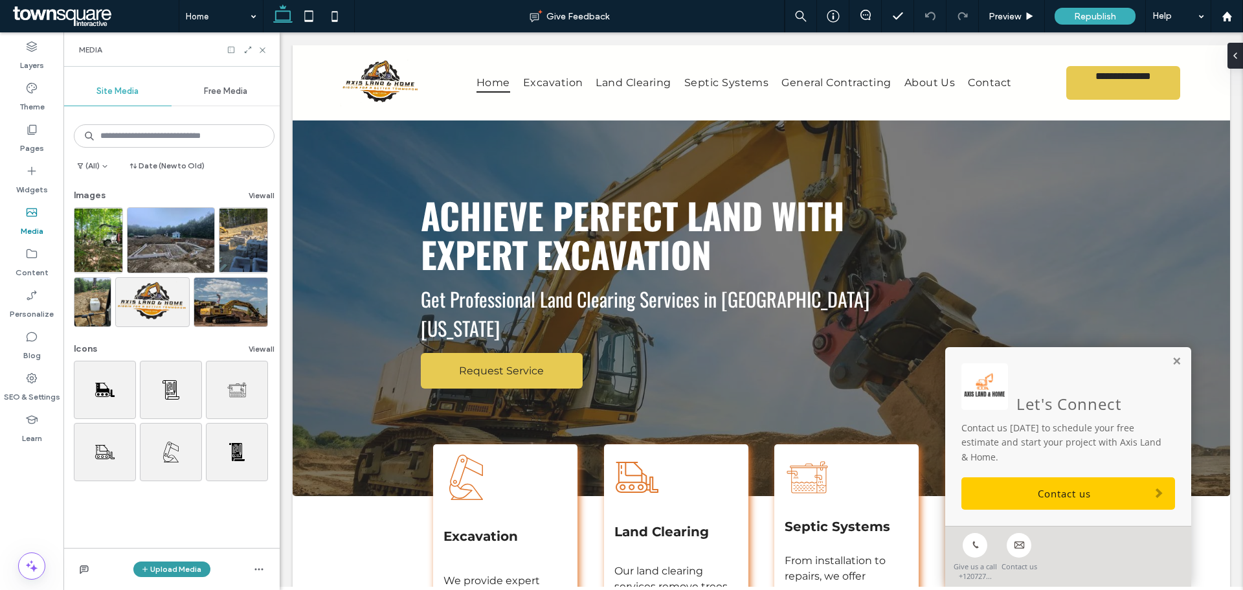
click at [154, 568] on button "Upload Media" at bounding box center [171, 569] width 77 height 16
click at [183, 493] on span "Images" at bounding box center [175, 488] width 28 height 13
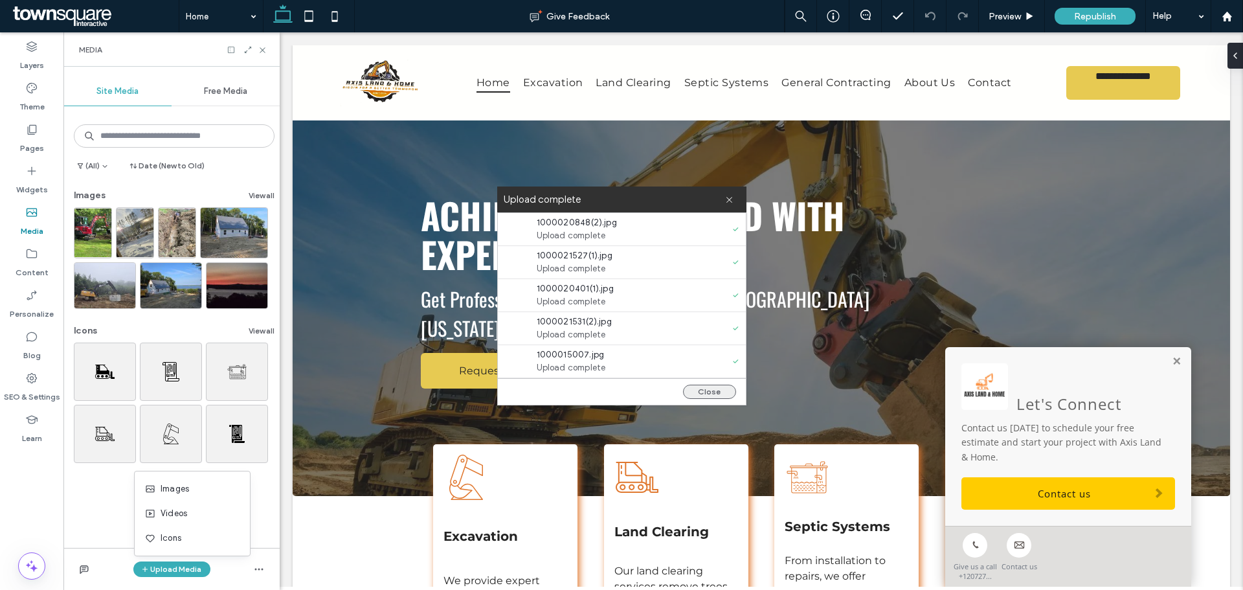
click at [687, 392] on button "Close" at bounding box center [709, 392] width 53 height 14
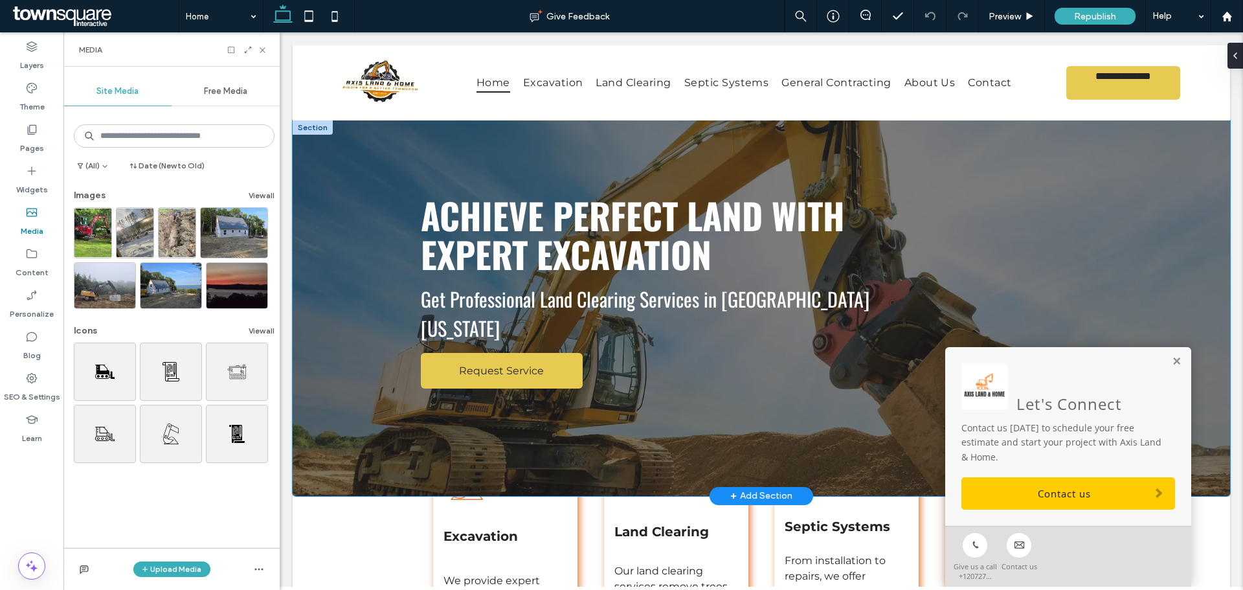
click at [373, 430] on div "Achieve Perfect Land with Expert Excavation Get Professional Land Clearing Serv…" at bounding box center [761, 307] width 777 height 375
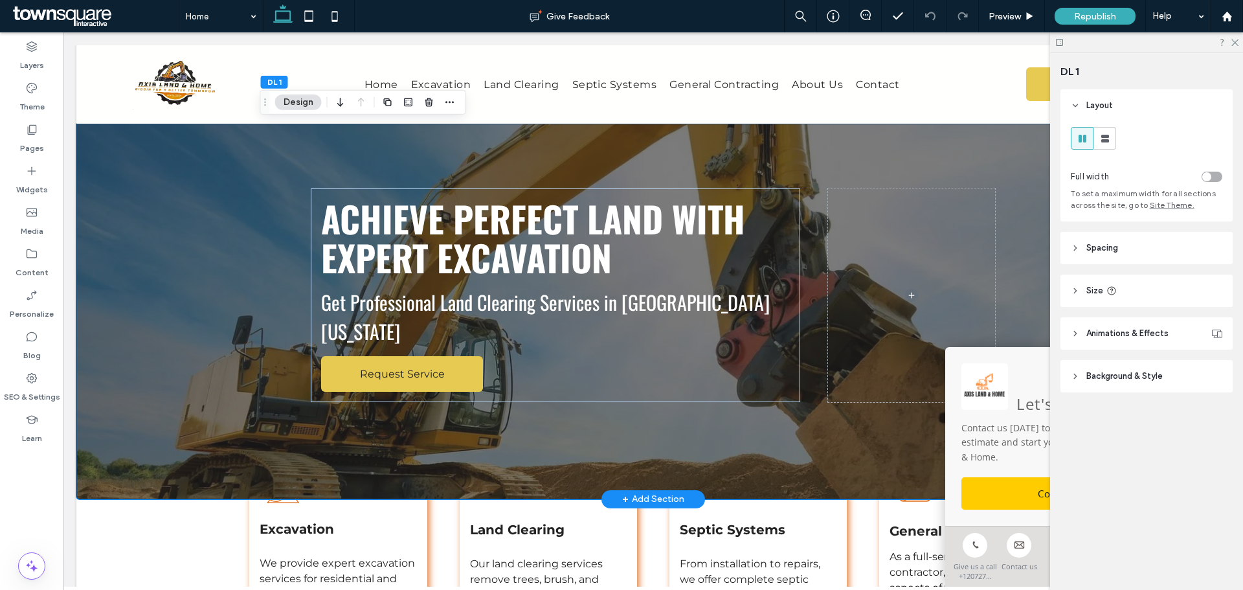
click at [372, 430] on div "Achieve Perfect Land with Expert Excavation Get Professional Land Clearing Serv…" at bounding box center [653, 311] width 777 height 375
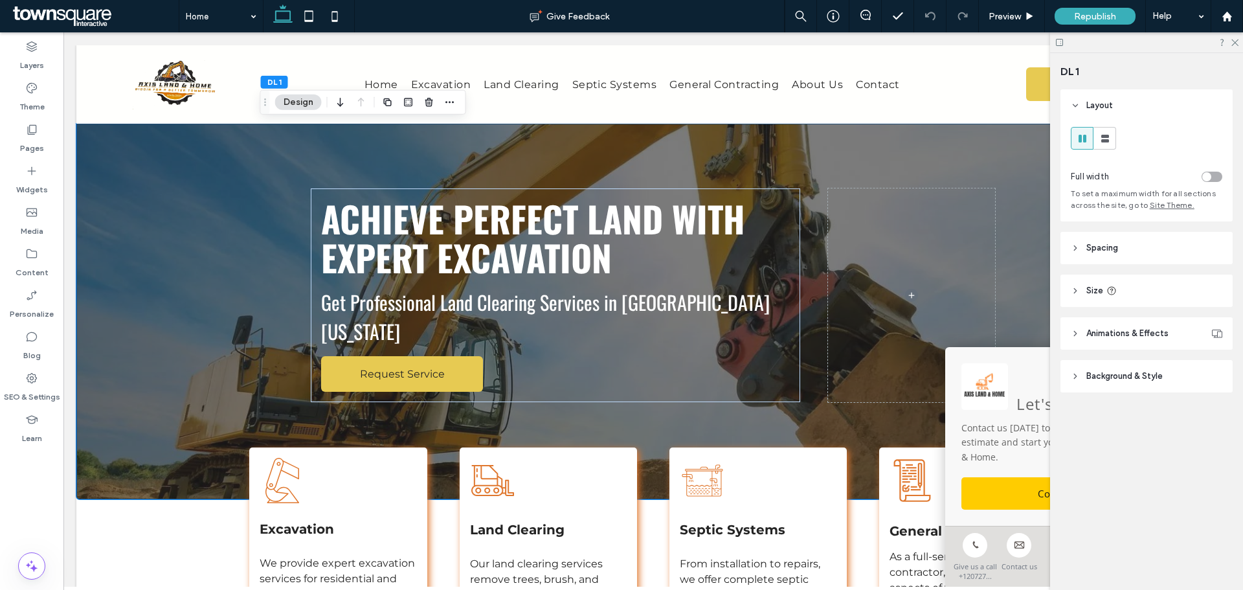
click at [1087, 371] on span "Background & Style" at bounding box center [1124, 376] width 76 height 13
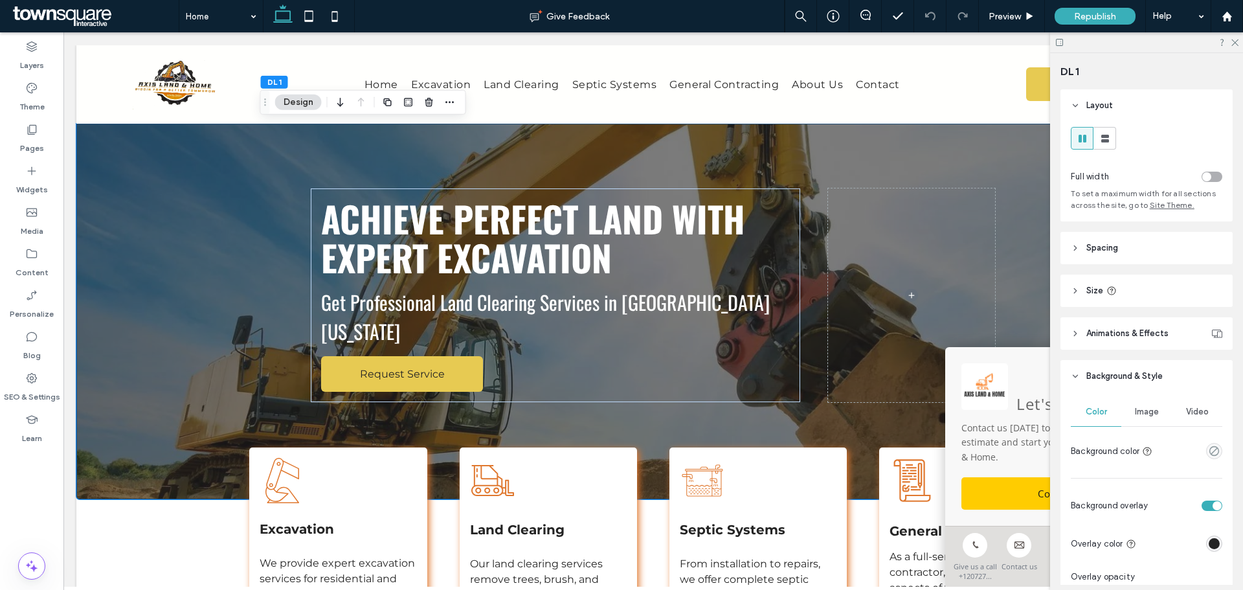
click at [1152, 406] on div "Image" at bounding box center [1146, 411] width 50 height 28
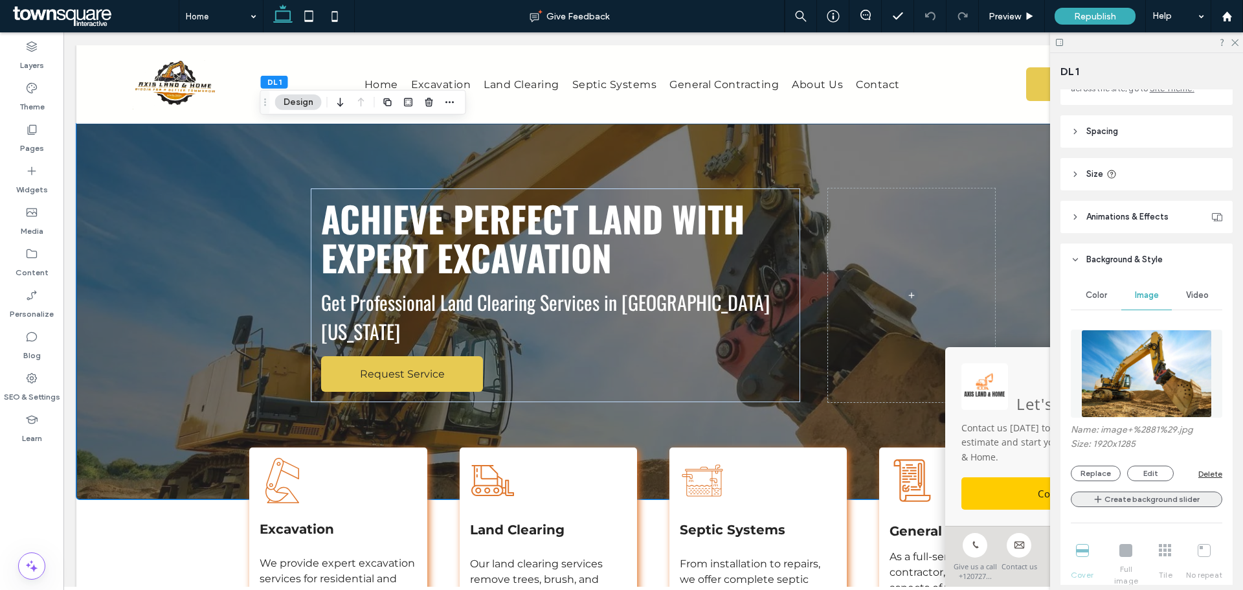
scroll to position [129, 0]
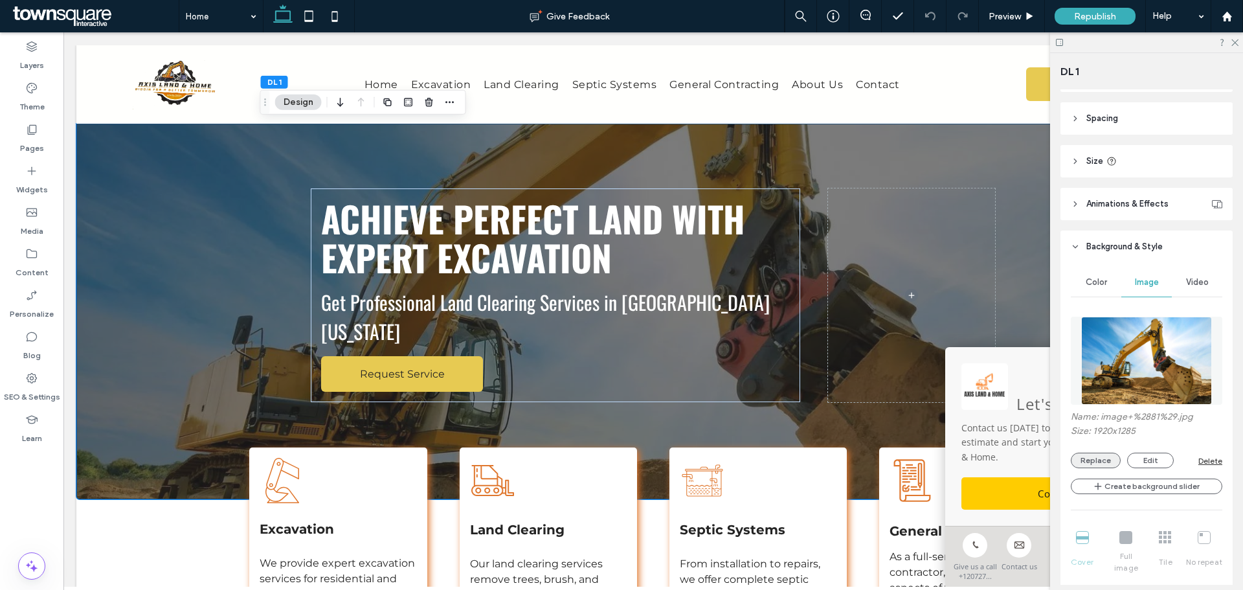
click at [1113, 462] on button "Replace" at bounding box center [1096, 460] width 50 height 16
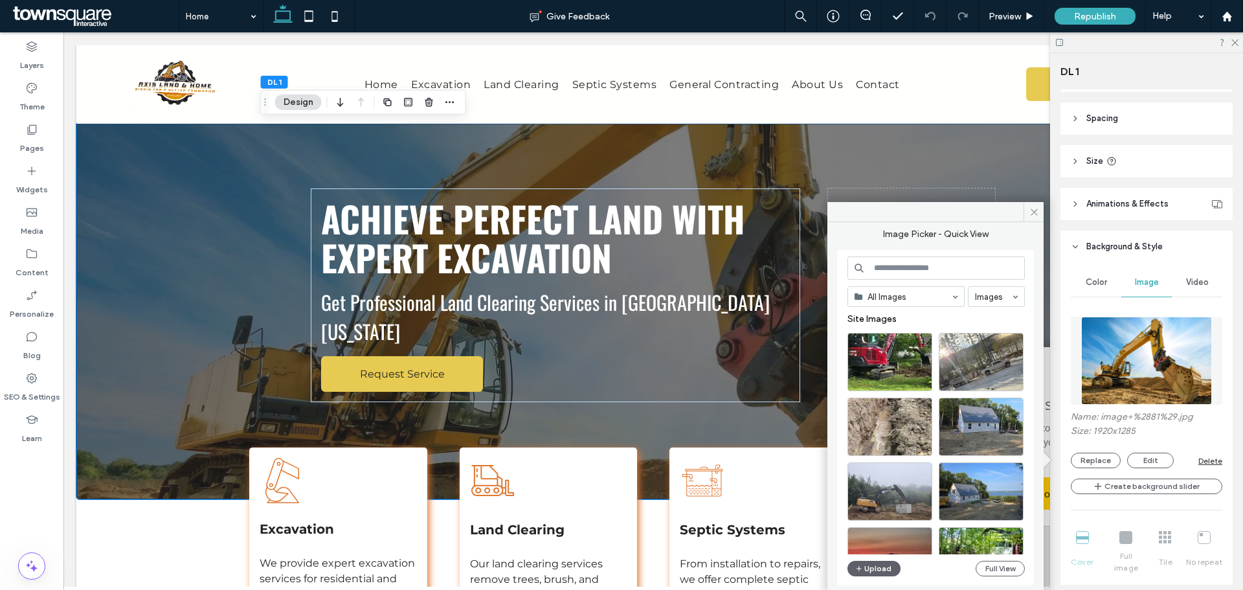
scroll to position [65, 0]
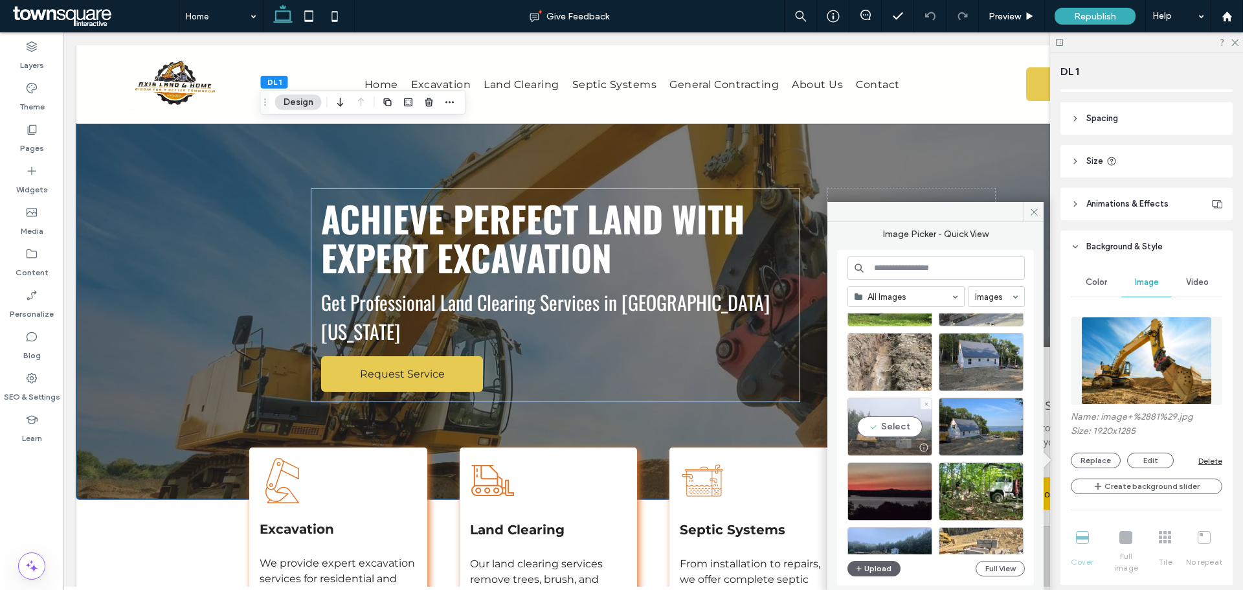
click at [887, 429] on div "Select" at bounding box center [889, 426] width 85 height 58
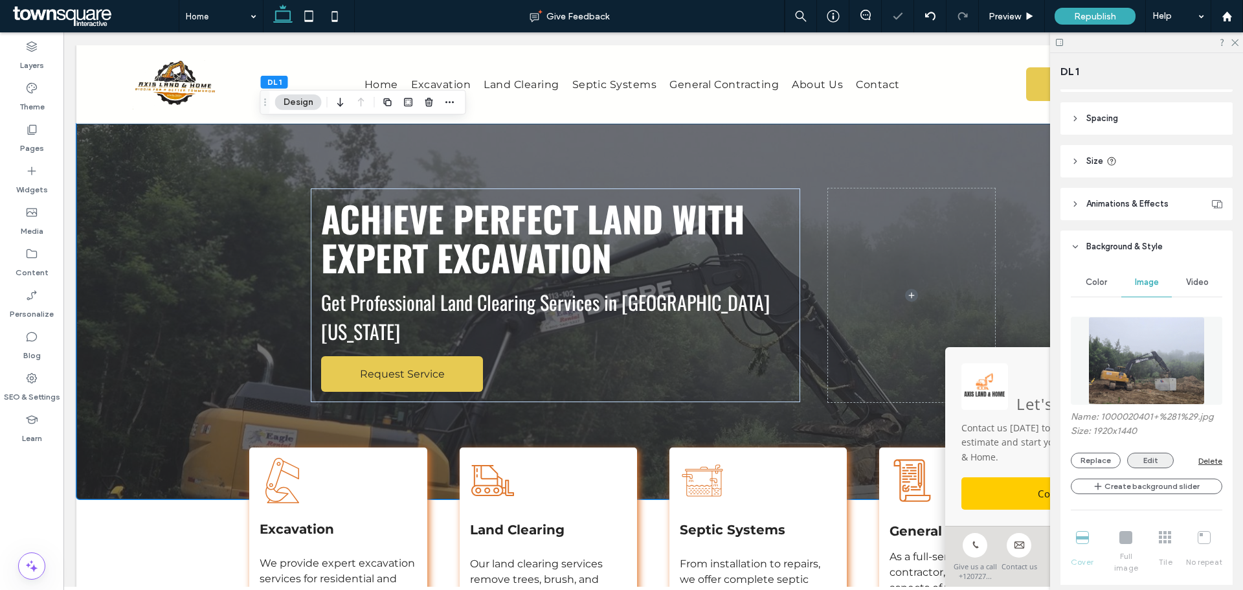
click at [1156, 458] on button "Edit" at bounding box center [1150, 460] width 47 height 16
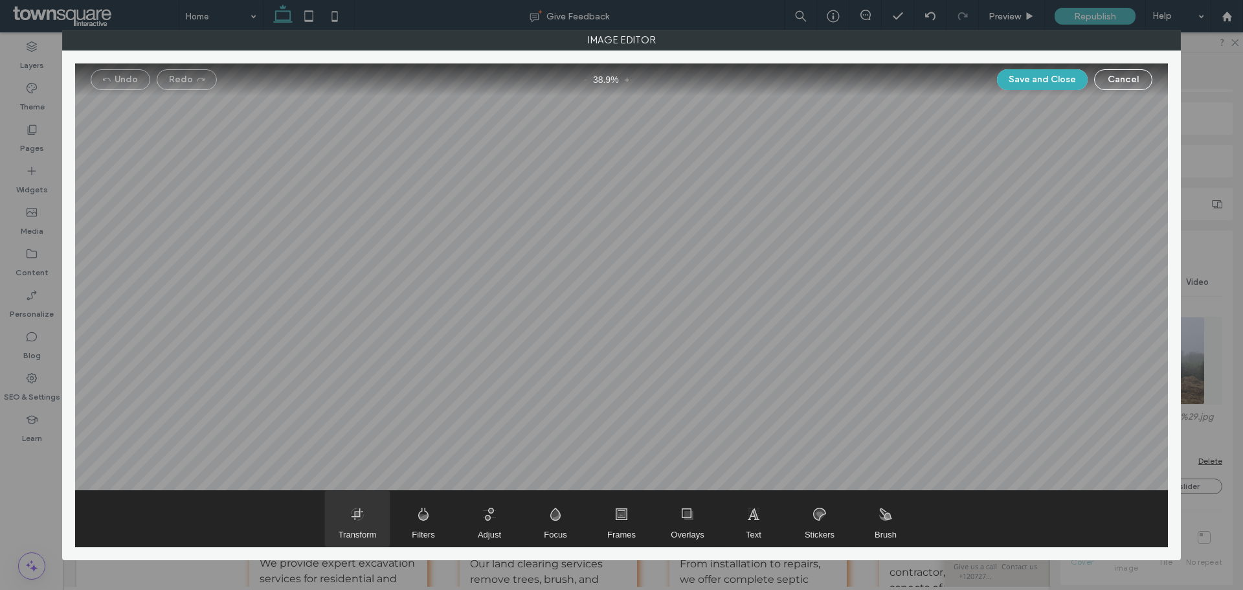
click at [351, 532] on span "Transform" at bounding box center [358, 535] width 38 height 10
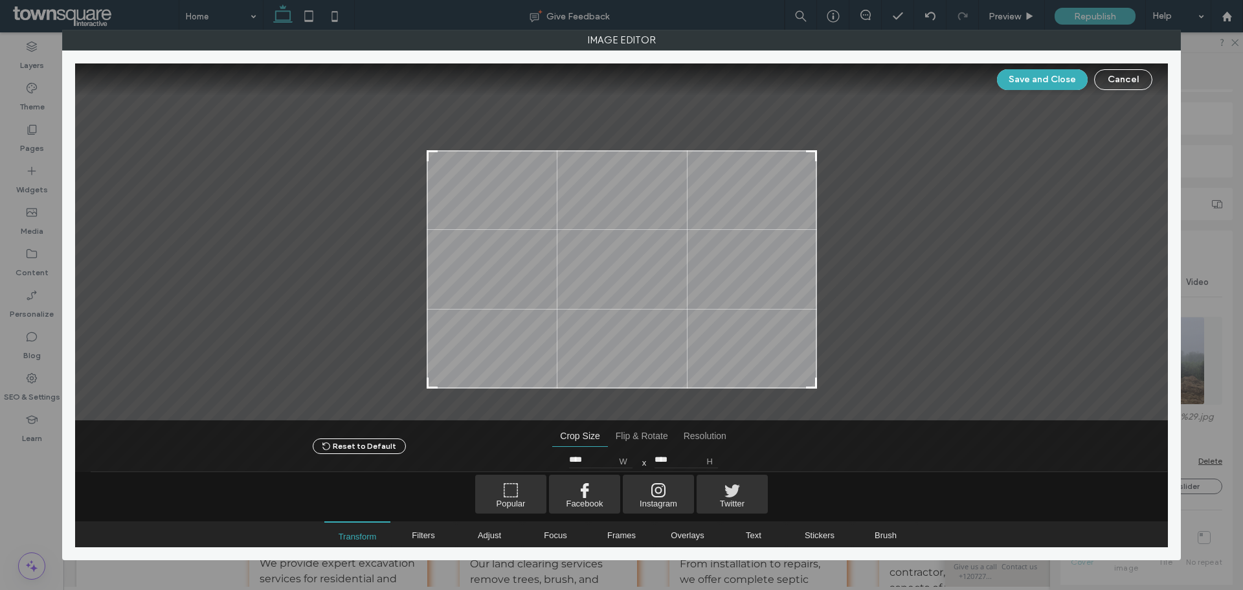
type input "****"
drag, startPoint x: 813, startPoint y: 97, endPoint x: 825, endPoint y: 162, distance: 65.9
click at [825, 162] on div at bounding box center [621, 241] width 1093 height 357
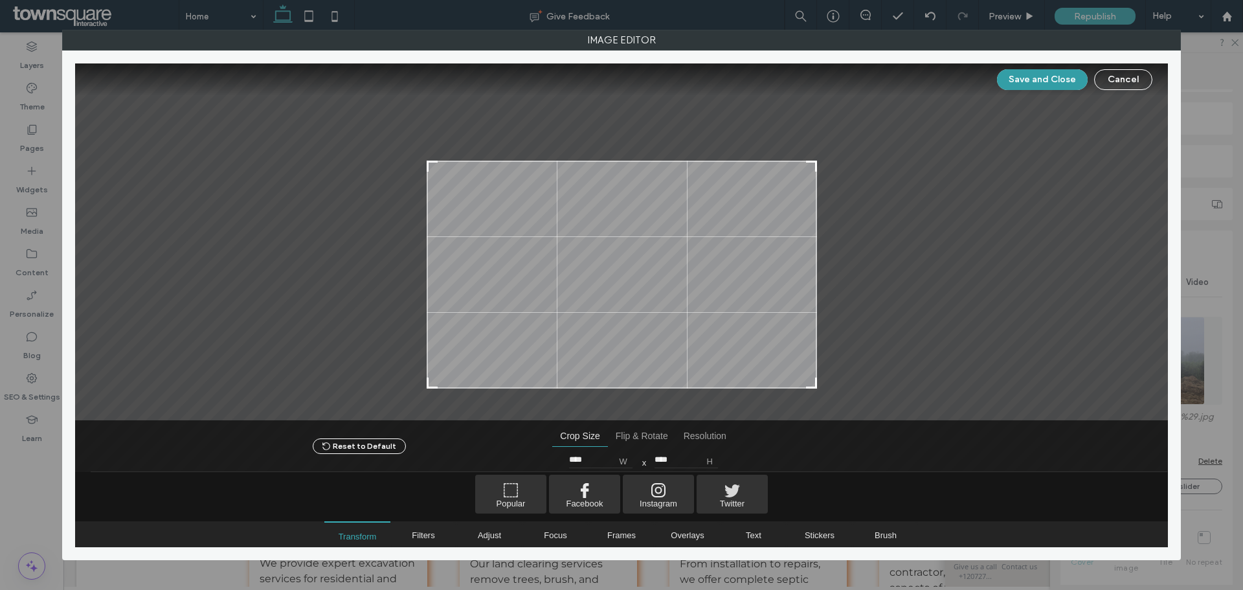
click at [1001, 77] on button "Save and Close" at bounding box center [1042, 79] width 91 height 21
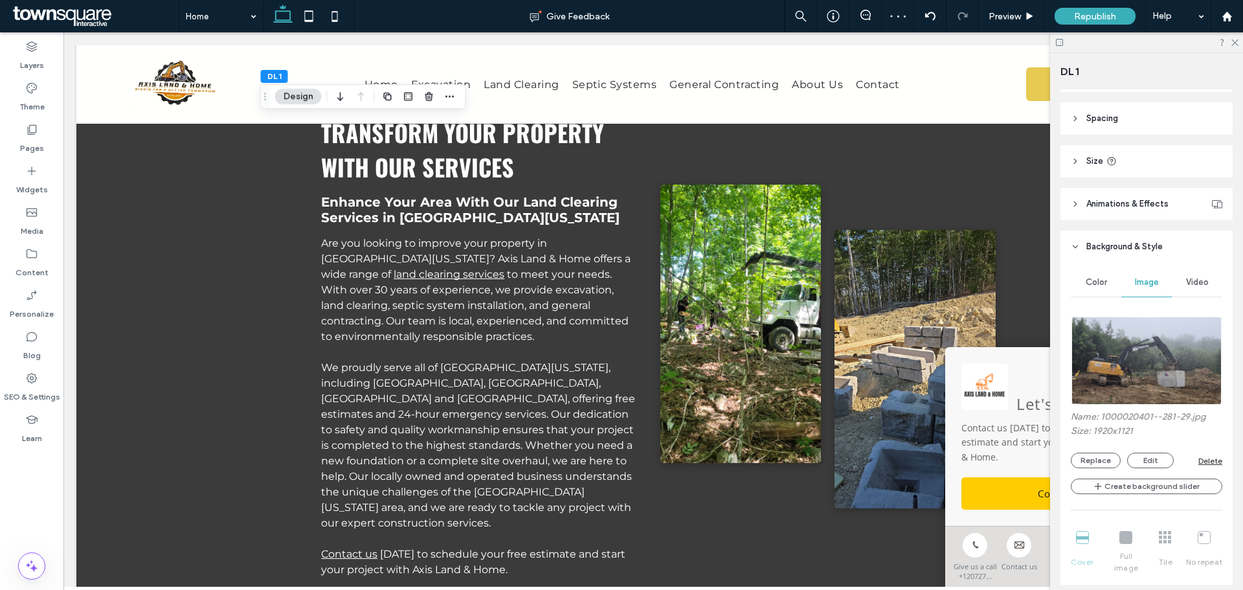
scroll to position [906, 0]
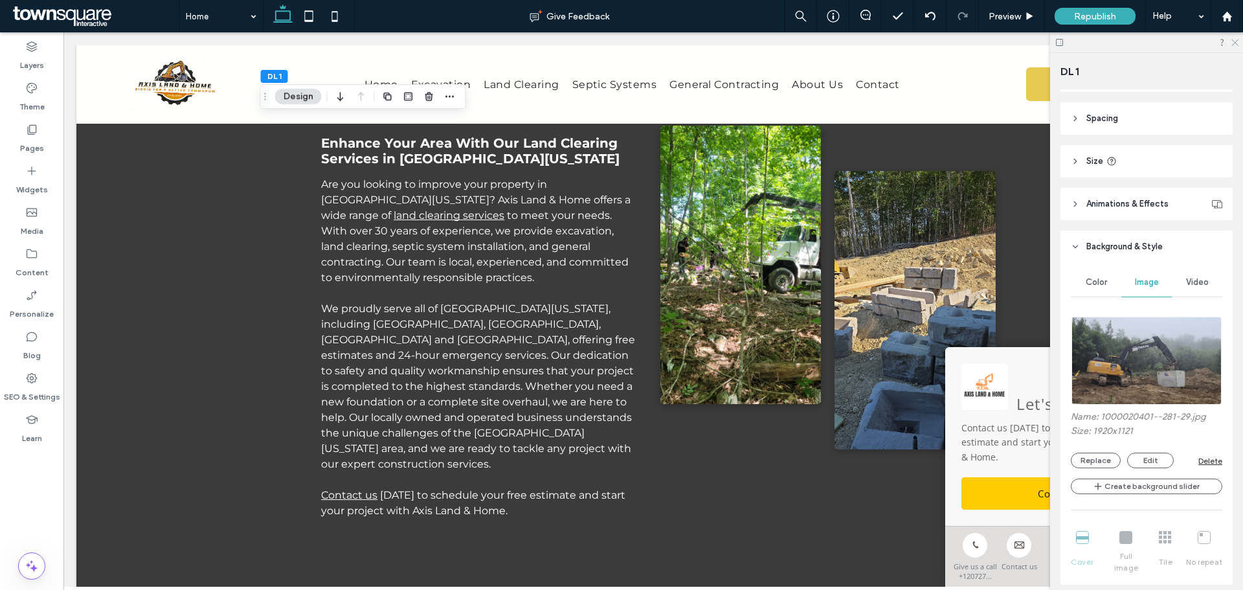
click at [1235, 45] on icon at bounding box center [1234, 42] width 8 height 8
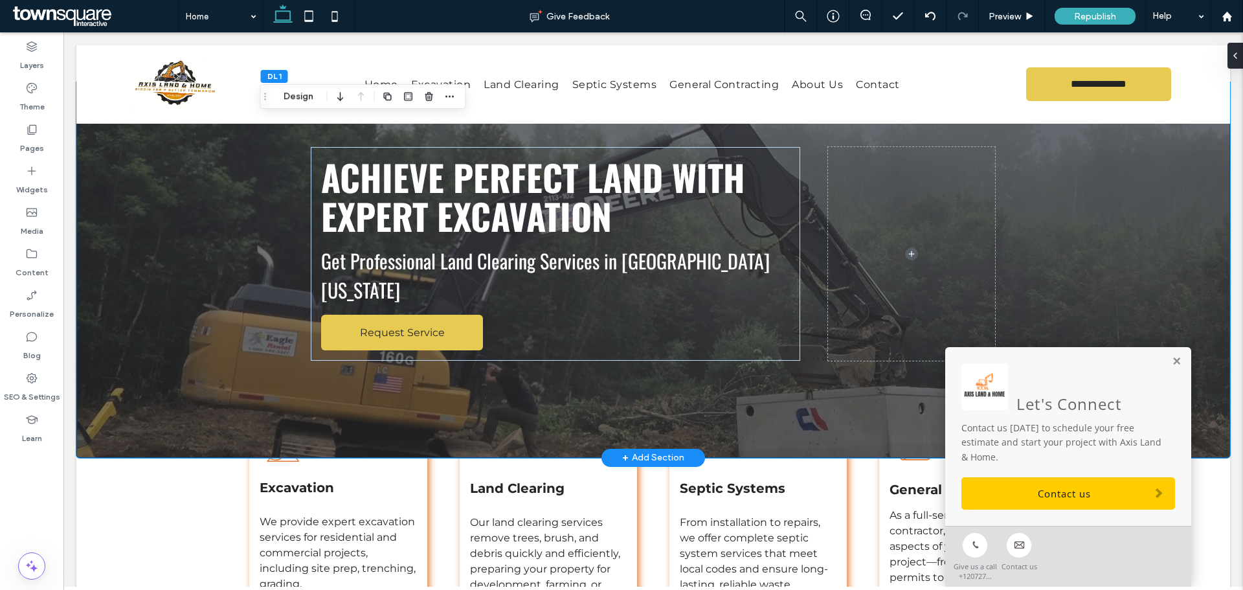
scroll to position [0, 0]
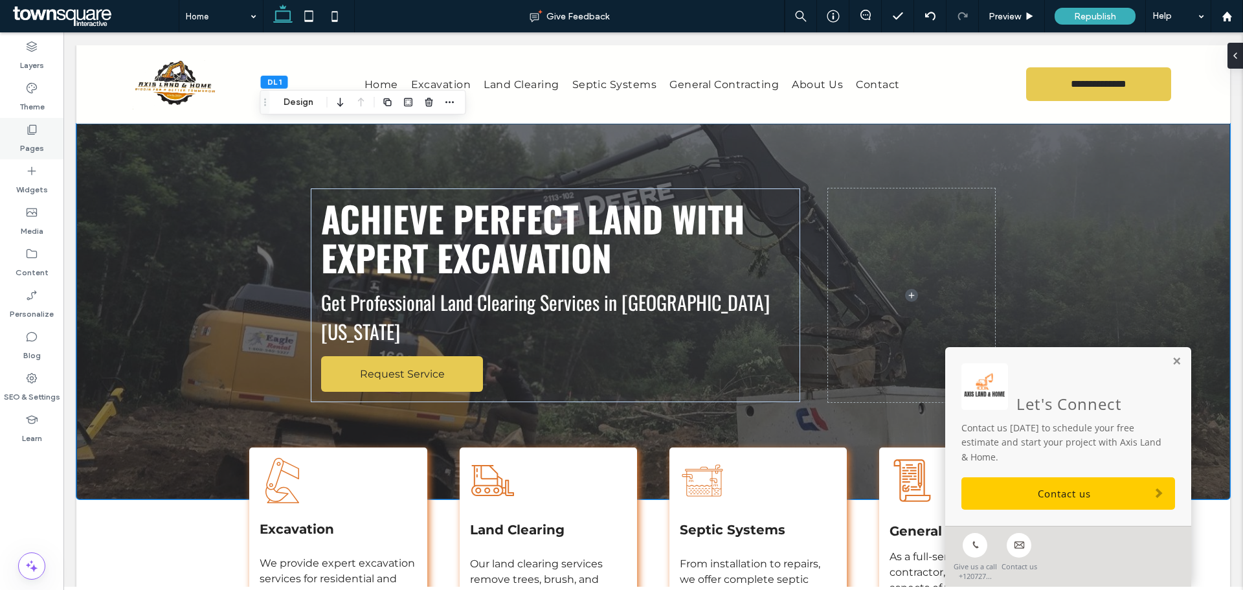
drag, startPoint x: 19, startPoint y: 139, endPoint x: 45, endPoint y: 151, distance: 28.1
click at [19, 139] on div "Pages" at bounding box center [31, 138] width 63 height 41
